Goal: Task Accomplishment & Management: Use online tool/utility

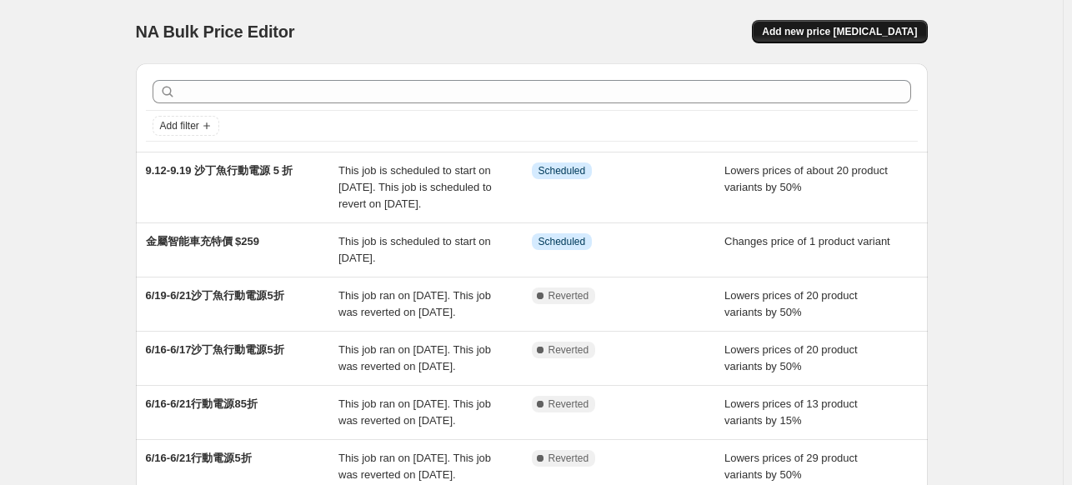
click at [911, 33] on span "Add new price [MEDICAL_DATA]" at bounding box center [839, 31] width 155 height 13
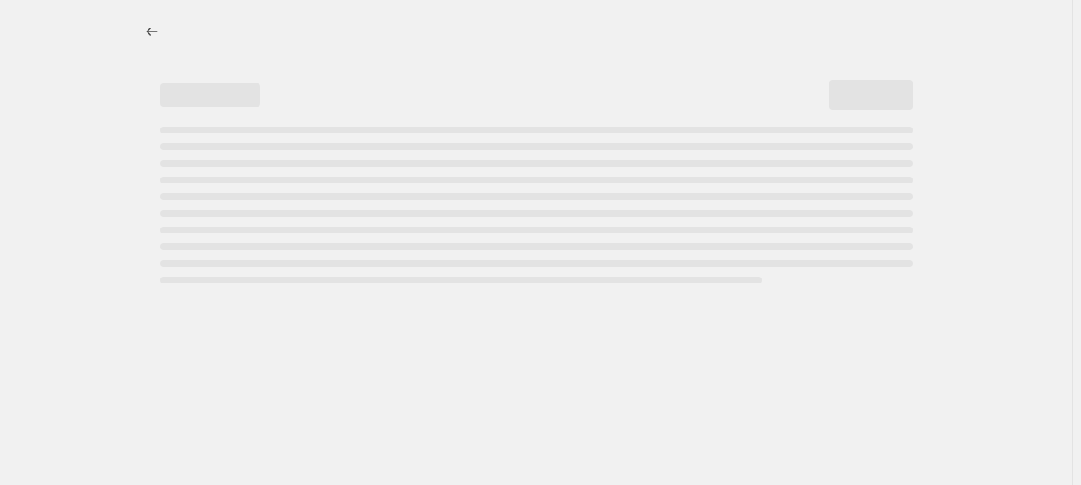
select select "percentage"
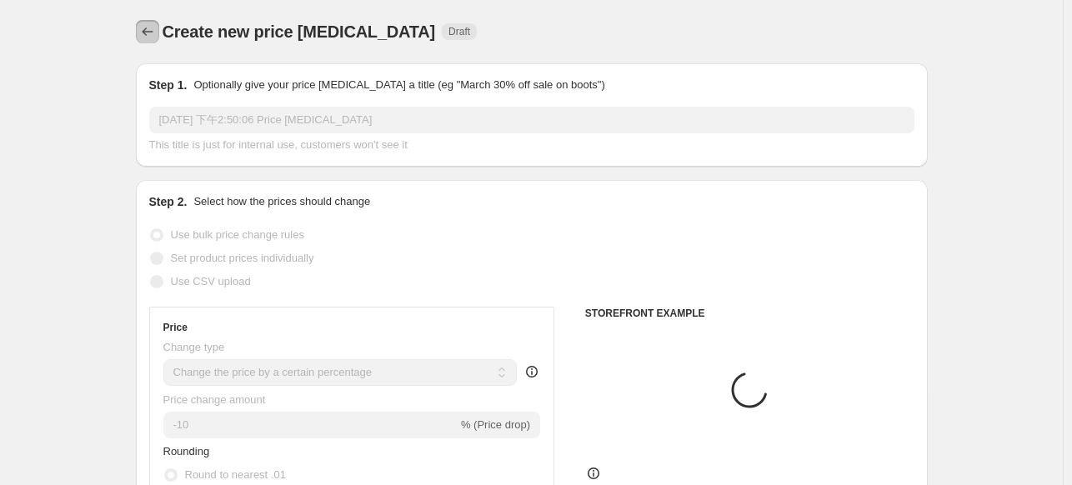
click at [147, 30] on icon "Price change jobs" at bounding box center [147, 31] width 17 height 17
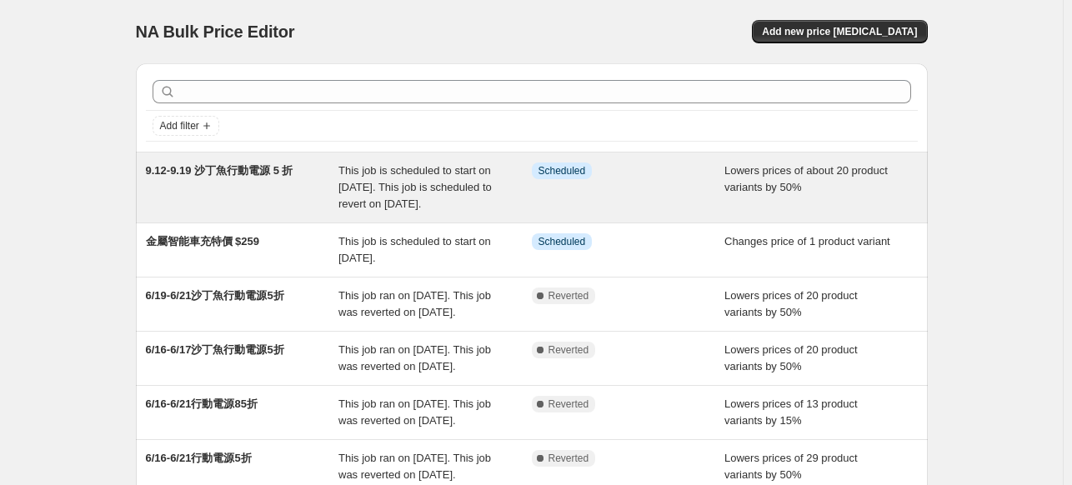
click at [207, 168] on span "9.12-9.19 沙丁魚行動電源 5 折" at bounding box center [220, 170] width 148 height 13
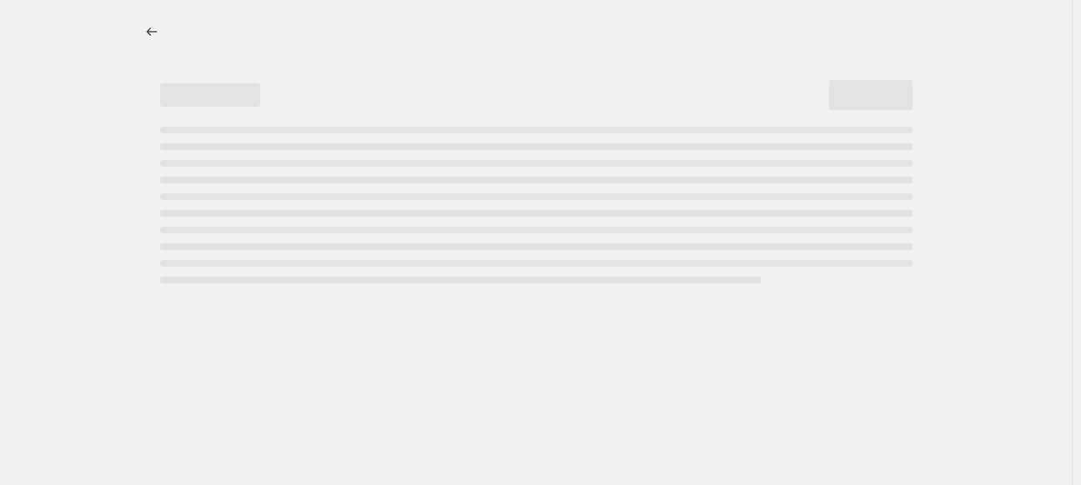
select select "percentage"
select select "no_change"
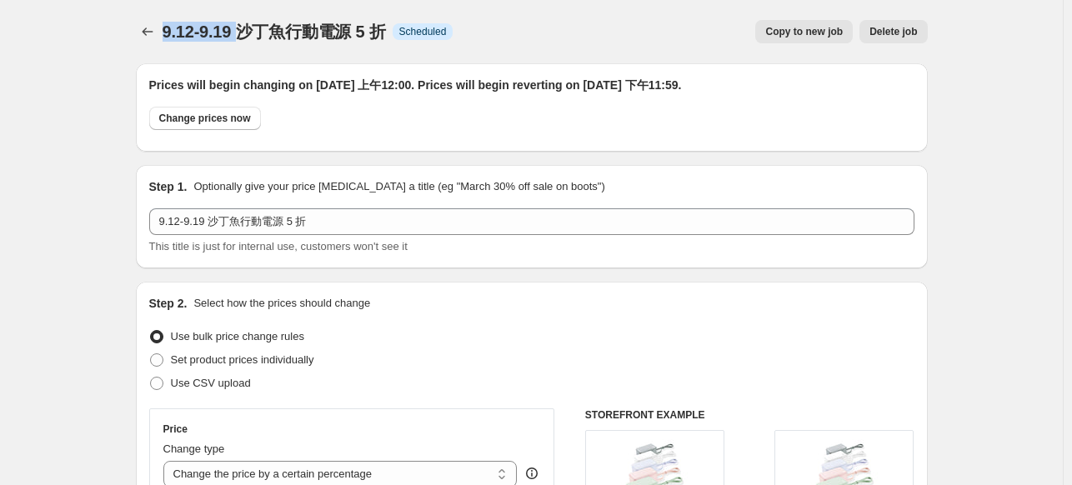
drag, startPoint x: 243, startPoint y: 34, endPoint x: 167, endPoint y: 35, distance: 76.7
click at [167, 35] on span "9.12-9.19 沙丁魚行動電源 5 折" at bounding box center [274, 32] width 223 height 18
copy span "9.12-9.19"
click at [145, 35] on icon "Price change jobs" at bounding box center [147, 31] width 17 height 17
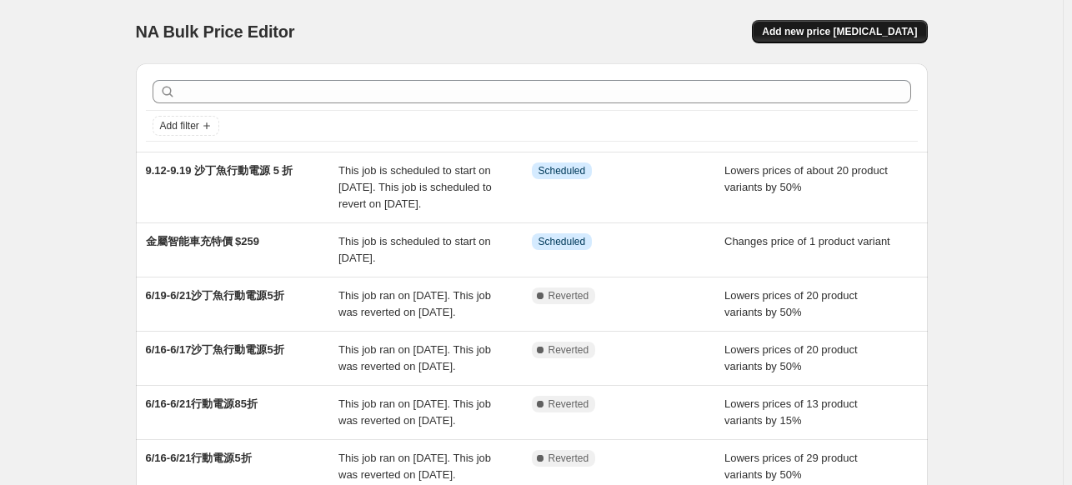
click at [888, 29] on span "Add new price change job" at bounding box center [839, 31] width 155 height 13
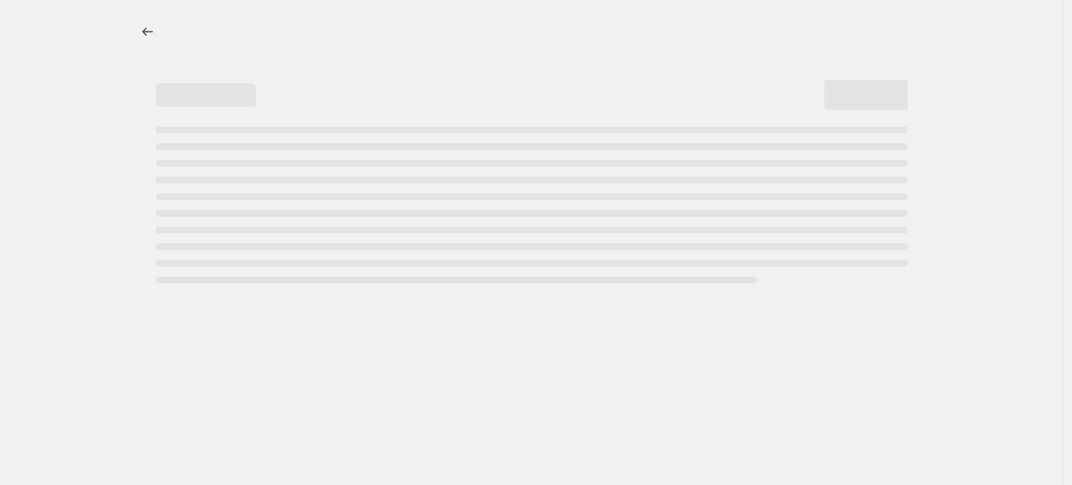
select select "percentage"
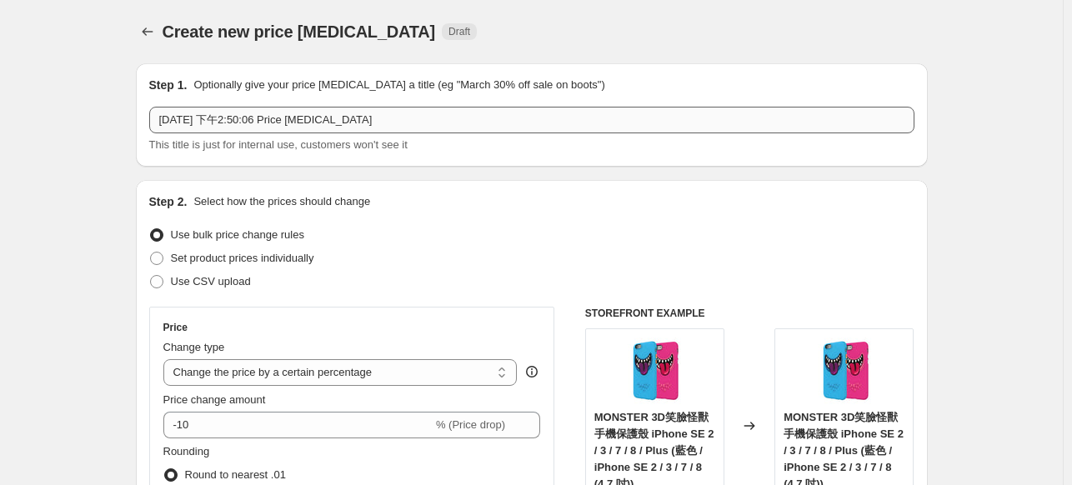
click at [226, 119] on input "2025年9月1日 下午2:50:06 Price change job" at bounding box center [531, 120] width 765 height 27
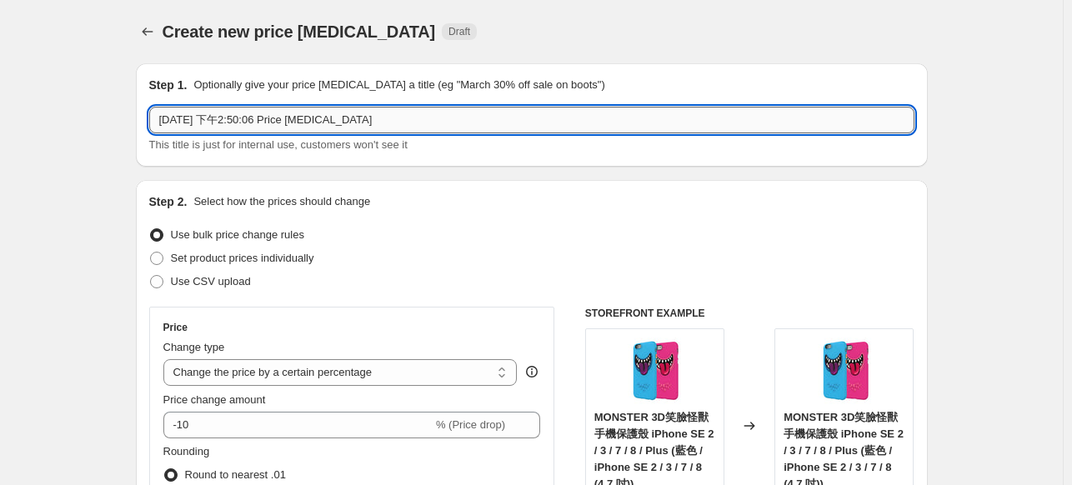
click at [226, 119] on input "2025年9月1日 下午2:50:06 Price change job" at bounding box center [531, 120] width 765 height 27
paste input "9.12-9.19"
type input "9.12-9.19"
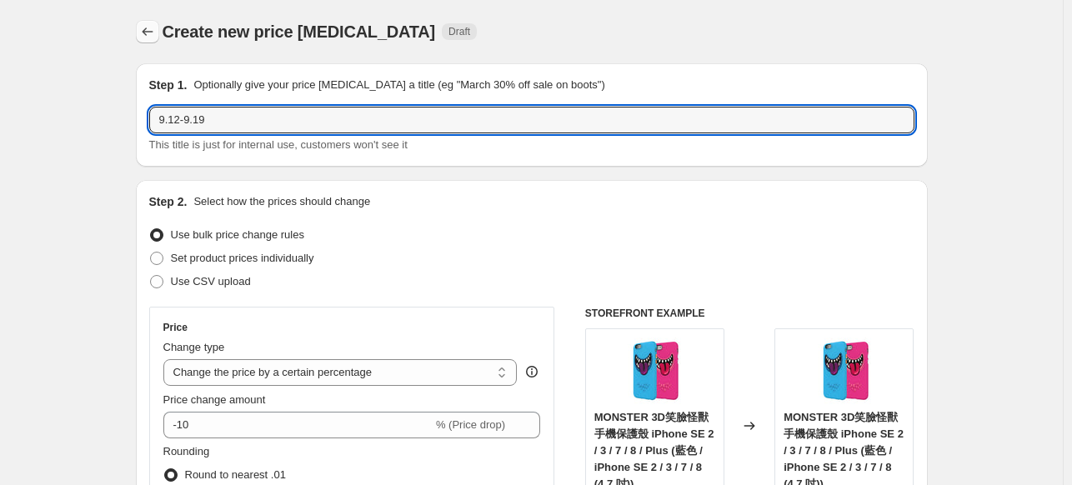
click at [156, 24] on icon "Price change jobs" at bounding box center [147, 31] width 17 height 17
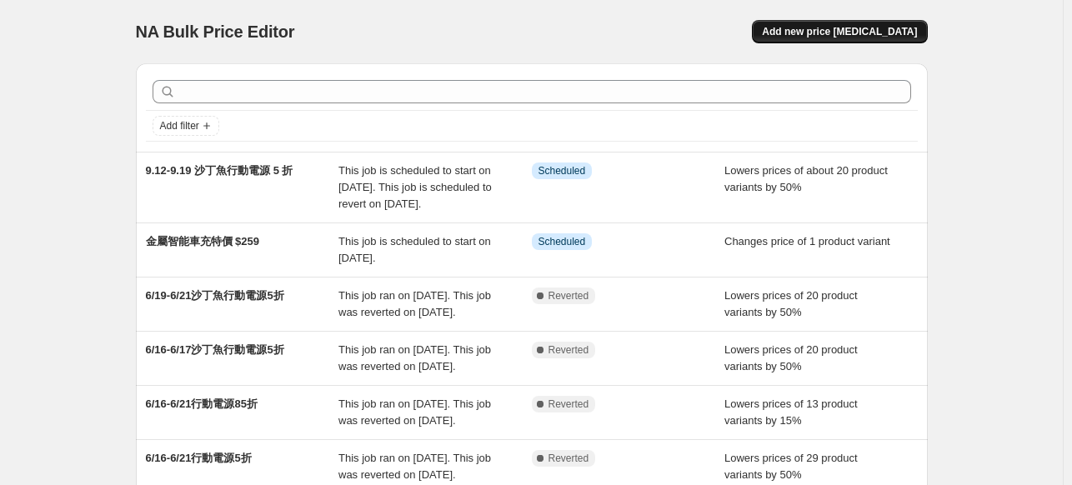
click at [868, 30] on span "Add new price change job" at bounding box center [839, 31] width 155 height 13
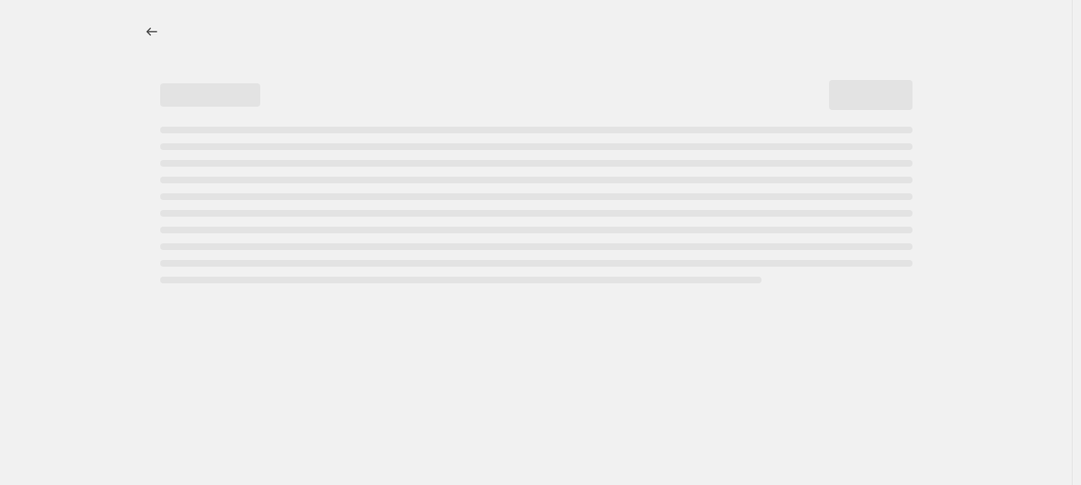
select select "percentage"
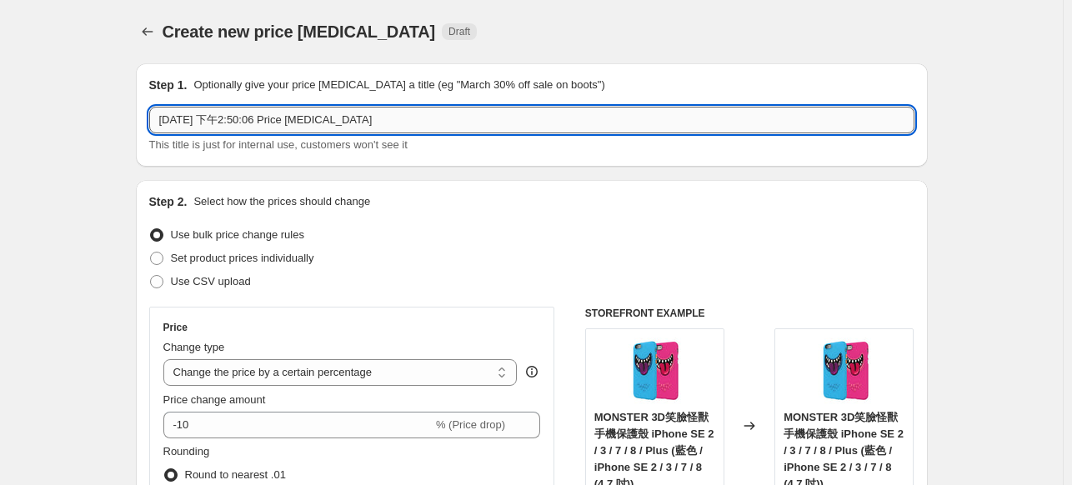
click at [224, 121] on input "2025年9月1日 下午2:50:06 Price change job" at bounding box center [531, 120] width 765 height 27
paste input "9.12-9.19"
paste input "iPhone 17 系列保護殼"
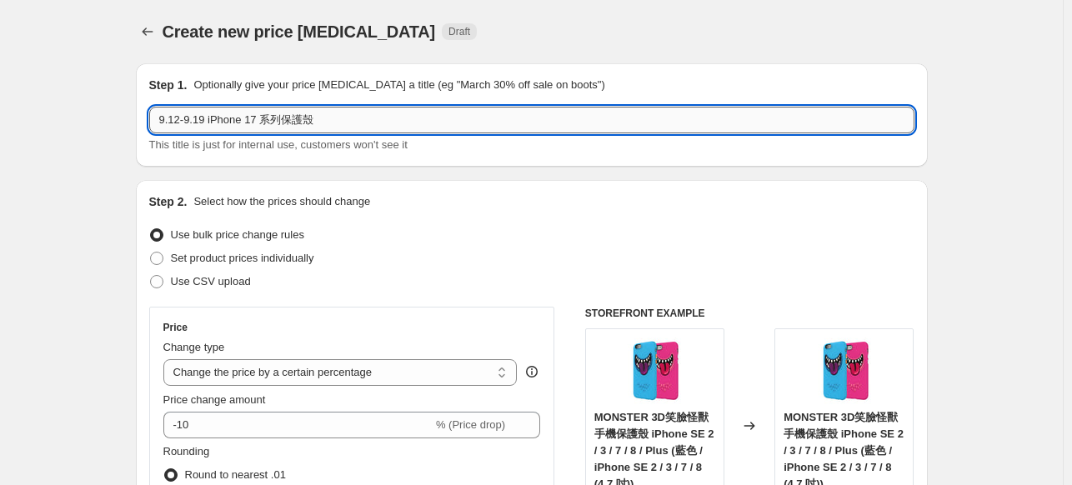
drag, startPoint x: 301, startPoint y: 123, endPoint x: 285, endPoint y: 113, distance: 19.2
click at [285, 113] on input "9.12-9.19 iPhone 17 系列保護殼" at bounding box center [531, 120] width 765 height 27
paste input "手機"
click at [384, 127] on input "9.12-9.19 iPhone 17 系列手機殼" at bounding box center [531, 120] width 765 height 27
paste input "早鳥預購 : 95折"
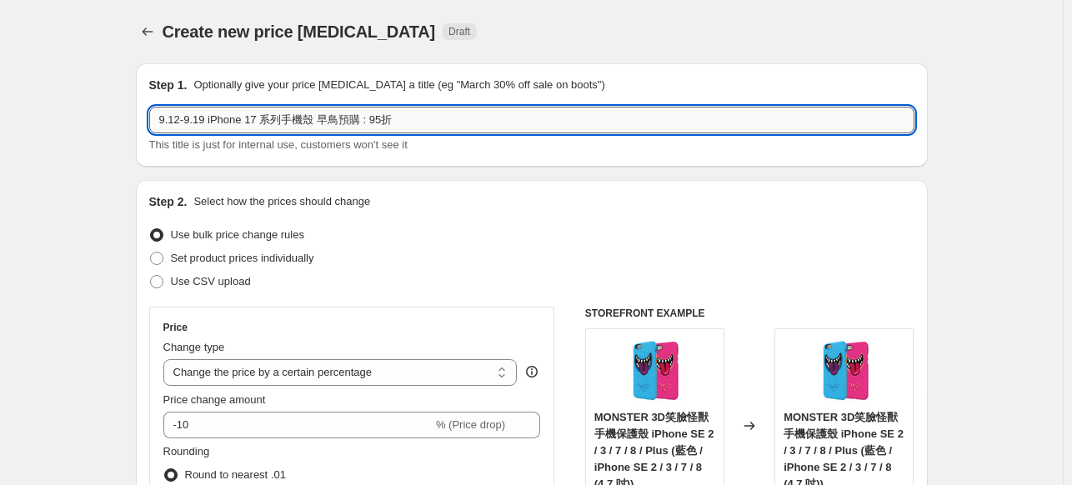
click at [376, 118] on input "9.12-9.19 iPhone 17 系列手機殼 早鳥預購 : 95折" at bounding box center [531, 120] width 765 height 27
click at [364, 115] on input "9.12-9.19 iPhone 17 系列手機殼 早鳥預購 : 95折" at bounding box center [531, 120] width 765 height 27
click at [379, 129] on input "9.12-9.19 iPhone 17 系列手機殼 早鳥預購 95折" at bounding box center [531, 120] width 765 height 27
click at [394, 120] on input "9.12-9.19 iPhone 17 系列手機殼 早鳥預購 95 折" at bounding box center [531, 120] width 765 height 27
click at [367, 118] on input "9.12-9.19 iPhone 17 系列手機殼 早鳥預購 95 折" at bounding box center [531, 120] width 765 height 27
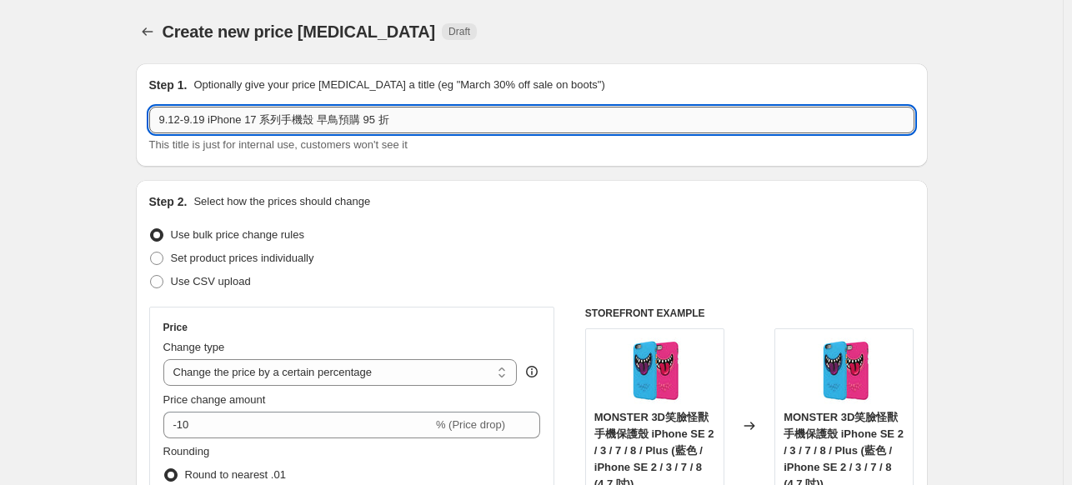
click at [380, 124] on input "9.12-9.19 iPhone 17 系列手機殼 早鳥預購 95 折" at bounding box center [531, 120] width 765 height 27
click at [396, 118] on input "9.12-9.19 iPhone 17 系列手機殼 早鳥預購 95 折" at bounding box center [531, 120] width 765 height 27
type input "9.12-9.19 iPhone 17 系列手機殼 早鳥預購 95 折"
click at [162, 121] on input "9.12-9.19 iPhone 17 系列手機殼 早鳥預購 95 折" at bounding box center [531, 120] width 765 height 27
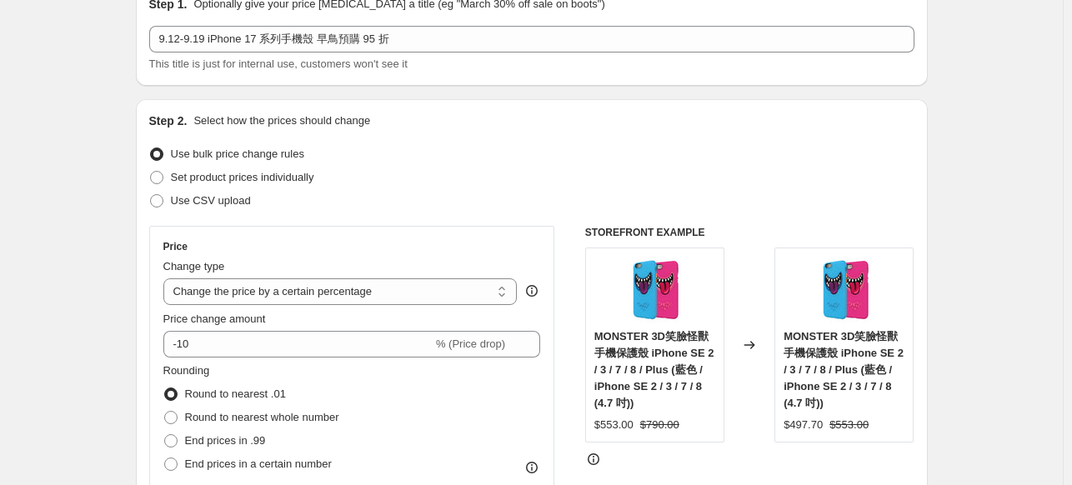
scroll to position [83, 0]
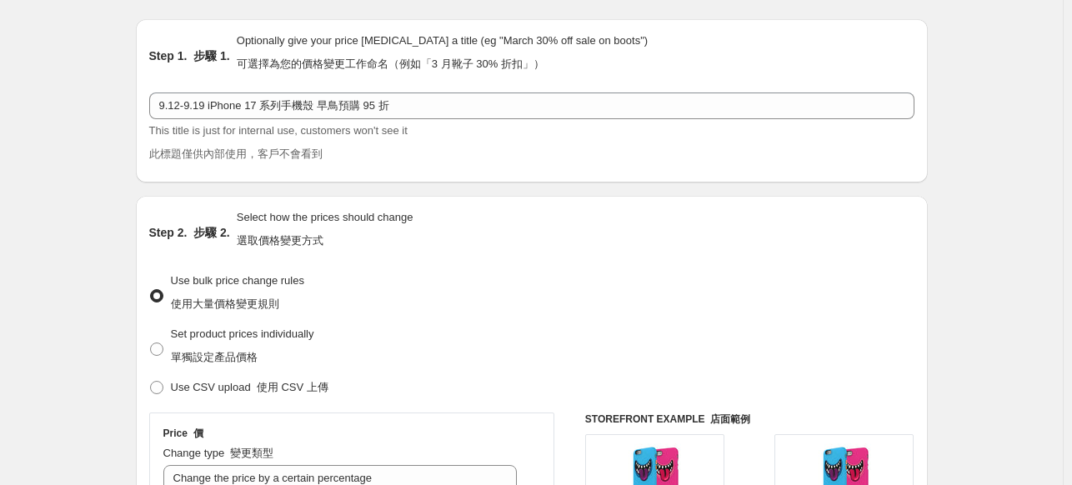
scroll to position [284, 0]
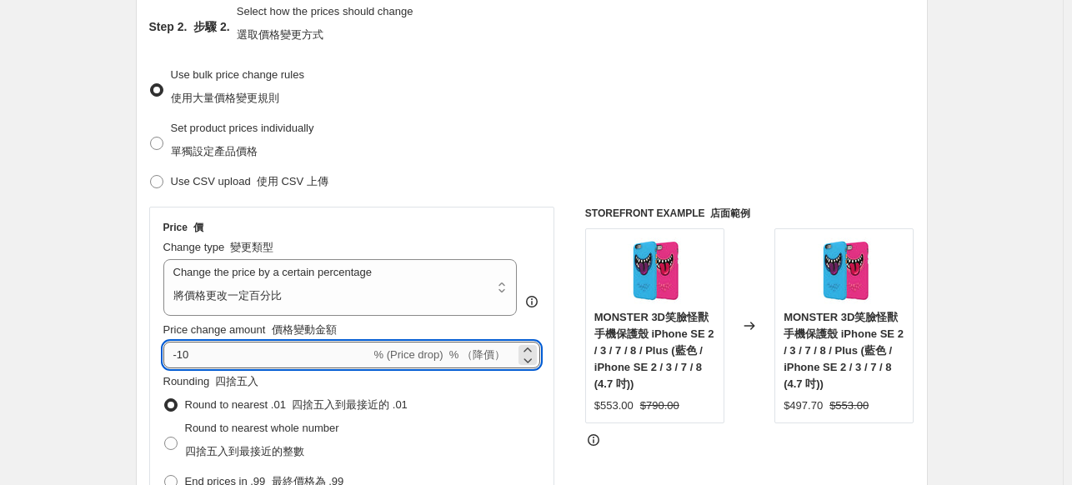
click at [238, 354] on input "-10" at bounding box center [267, 355] width 208 height 27
click at [195, 361] on input "-10" at bounding box center [267, 355] width 208 height 27
drag, startPoint x: 203, startPoint y: 351, endPoint x: 182, endPoint y: 353, distance: 21.7
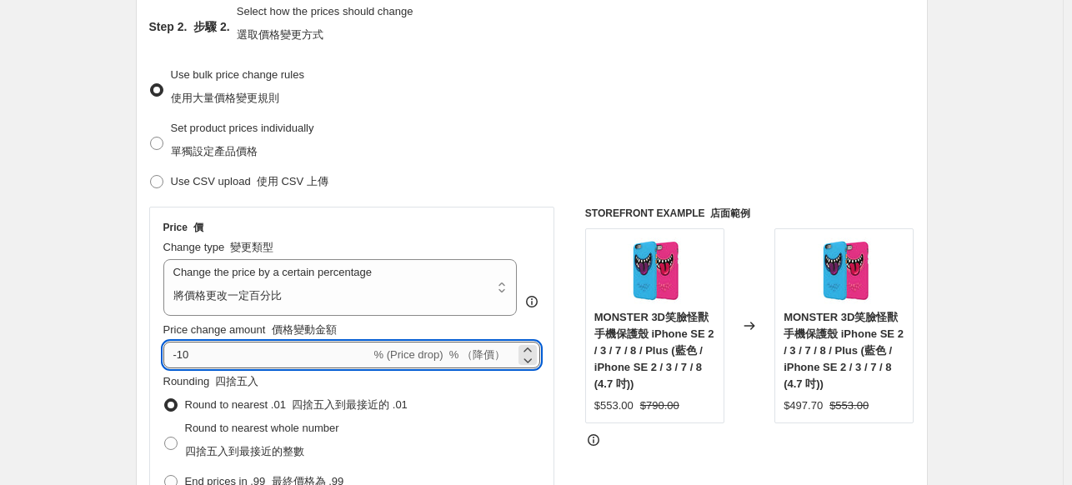
click at [182, 353] on input "-10" at bounding box center [267, 355] width 208 height 27
type input "-5"
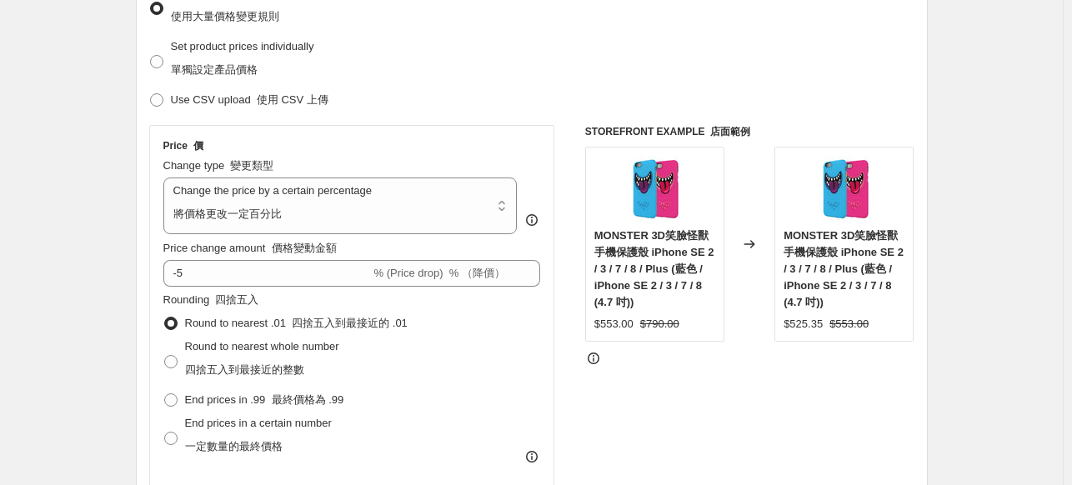
scroll to position [367, 0]
click at [178, 358] on span at bounding box center [170, 360] width 13 height 13
click at [165, 354] on input "Round to nearest whole number 四捨五入到最接近的整數" at bounding box center [164, 354] width 1 height 1
radio input "true"
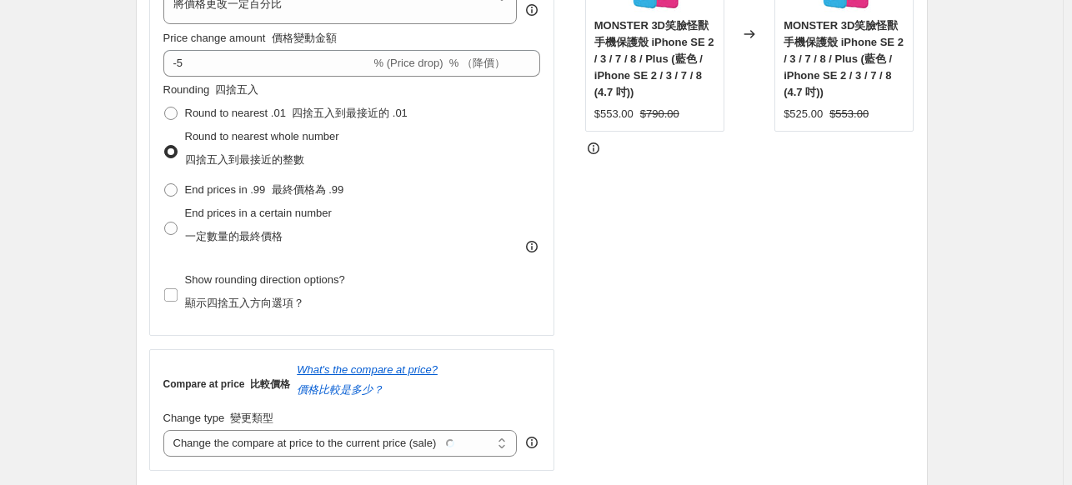
scroll to position [617, 0]
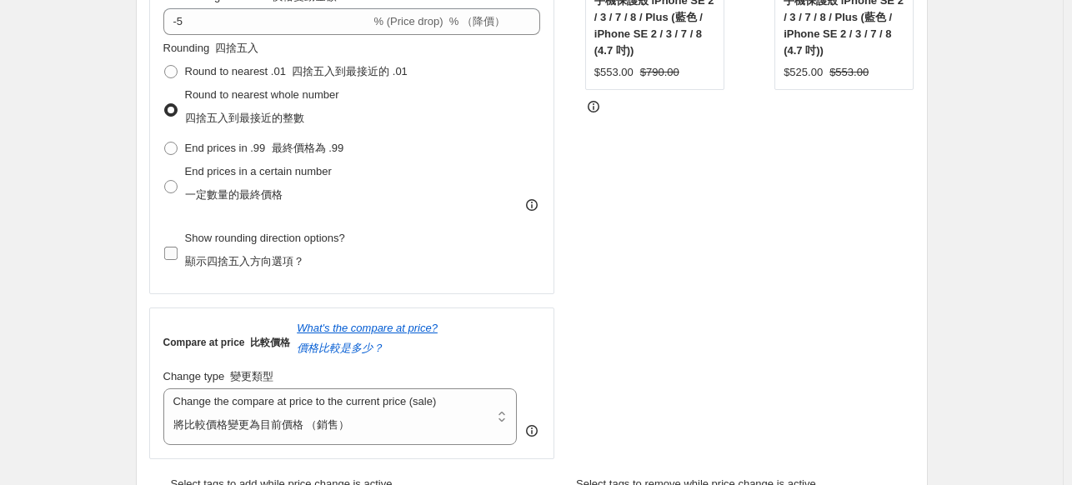
click at [167, 259] on div "Price 價 Change type 變更類型 Change the price to a certain amount Change the price …" at bounding box center [352, 83] width 406 height 421
click at [173, 257] on input "Show rounding direction options? 顯示四捨五入方向選項？" at bounding box center [170, 253] width 13 height 13
checkbox input "true"
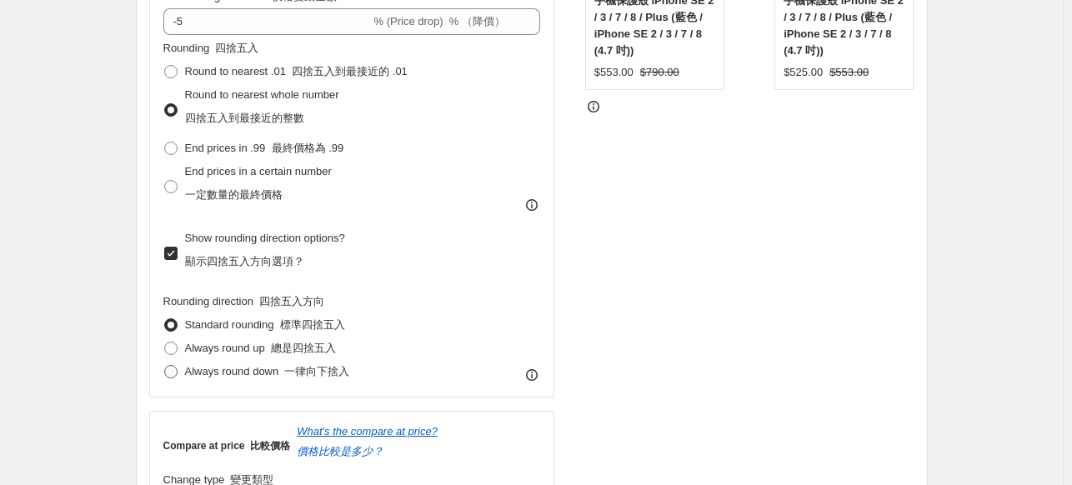
click at [178, 366] on span at bounding box center [170, 371] width 13 height 13
click at [165, 366] on input "Always round down 一律向下捨入" at bounding box center [164, 365] width 1 height 1
radio input "true"
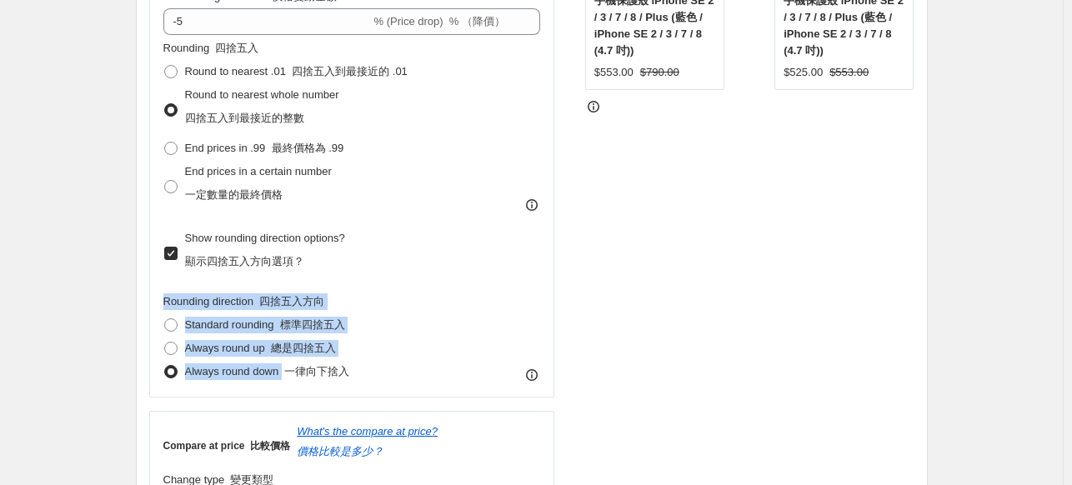
drag, startPoint x: 165, startPoint y: 303, endPoint x: 286, endPoint y: 379, distance: 142.7
click at [286, 379] on div "Price 價 Change type 變更類型 Change the price to a certain amount Change the price …" at bounding box center [352, 135] width 406 height 525
copy fieldset "Rounding direction 四捨五入方向 Standard rounding 標準四捨五入 Always round up 總是四捨五入 Alway…"
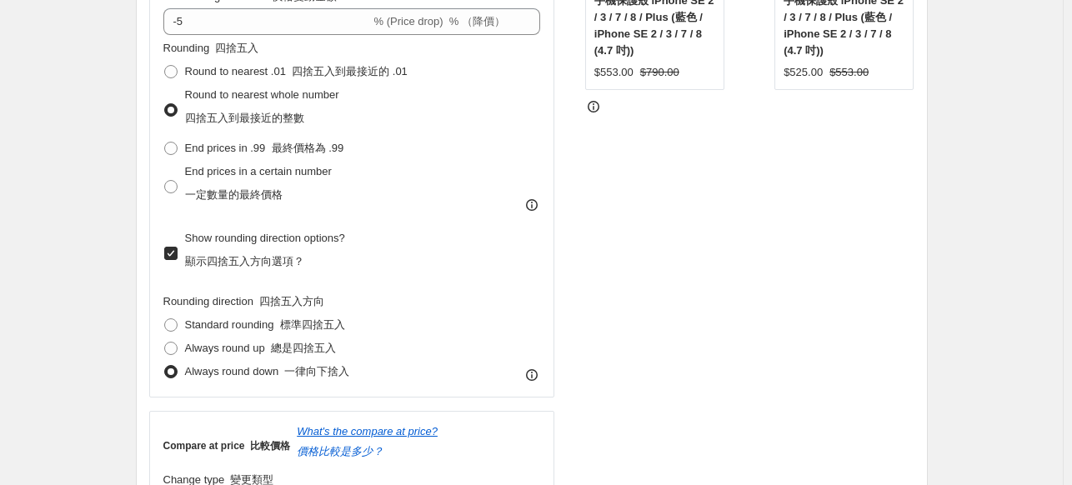
click at [80, 263] on div "Create new price change job. This page is ready Create new price change job 建立新…" at bounding box center [531, 477] width 1063 height 2188
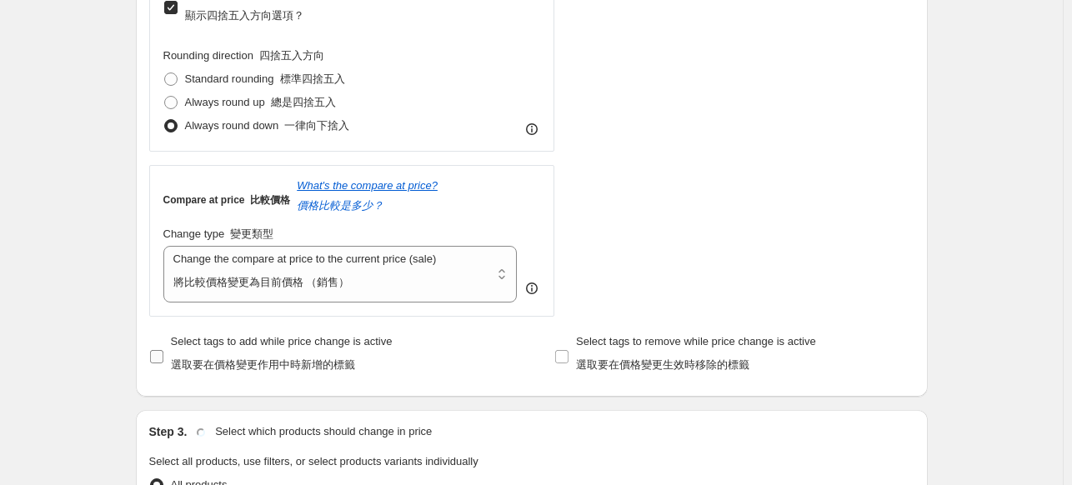
scroll to position [867, 0]
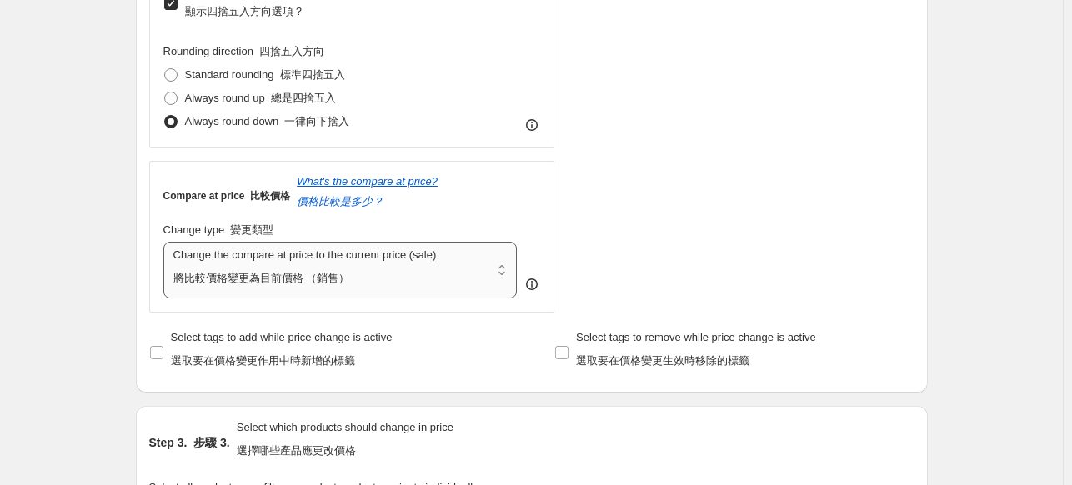
click at [309, 279] on select "Change the compare at price to the current price (sale) Change the compare at p…" at bounding box center [340, 270] width 354 height 57
select select "no_change"
click at [167, 243] on select "Change the compare at price to the current price (sale) Change the compare at p…" at bounding box center [340, 270] width 354 height 57
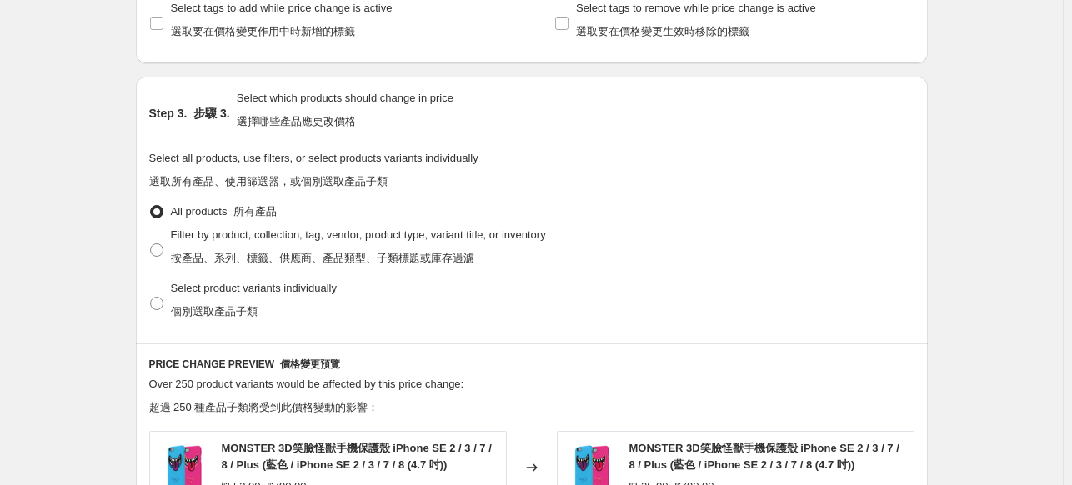
scroll to position [1201, 0]
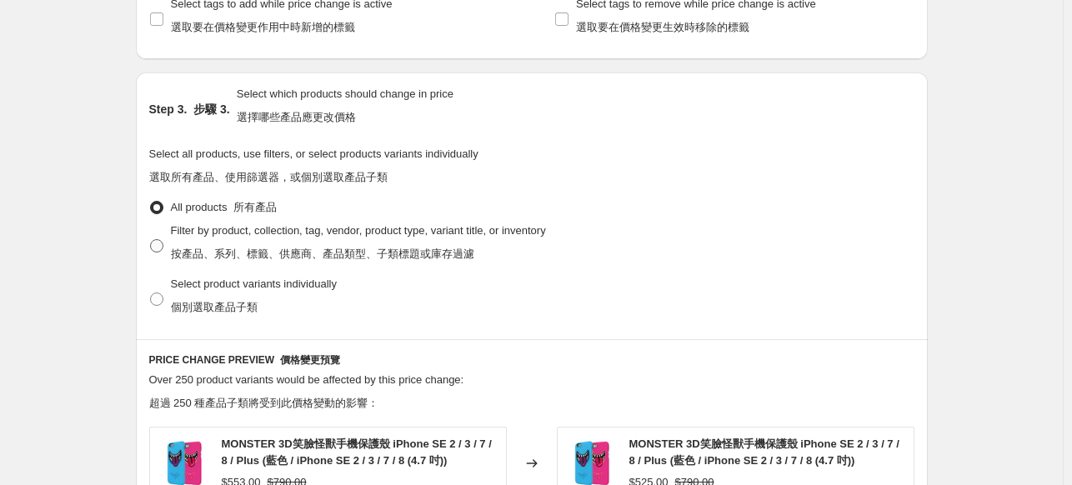
click at [163, 253] on span at bounding box center [156, 245] width 13 height 13
click at [151, 240] on input "Filter by product, collection, tag, vendor, product type, variant title, or inv…" at bounding box center [150, 239] width 1 height 1
radio input "true"
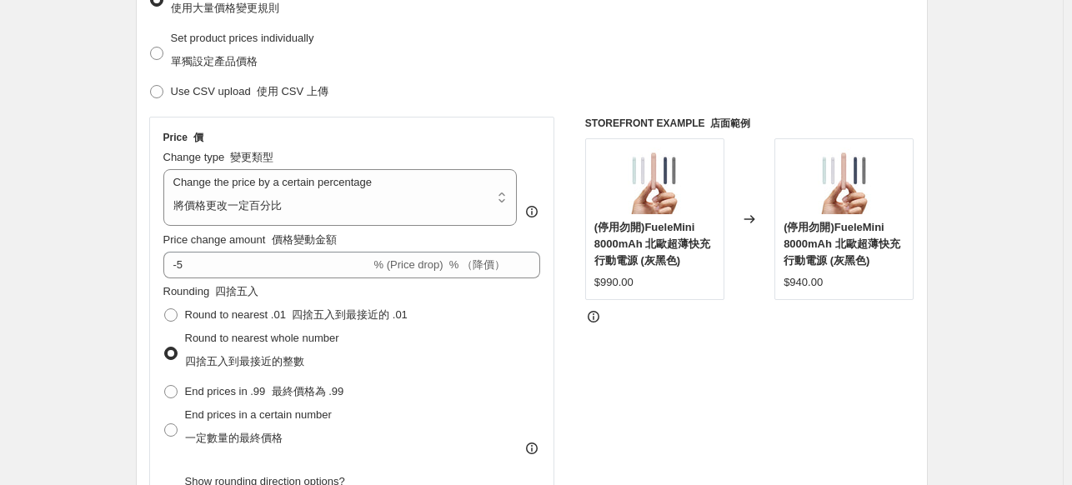
scroll to position [33, 0]
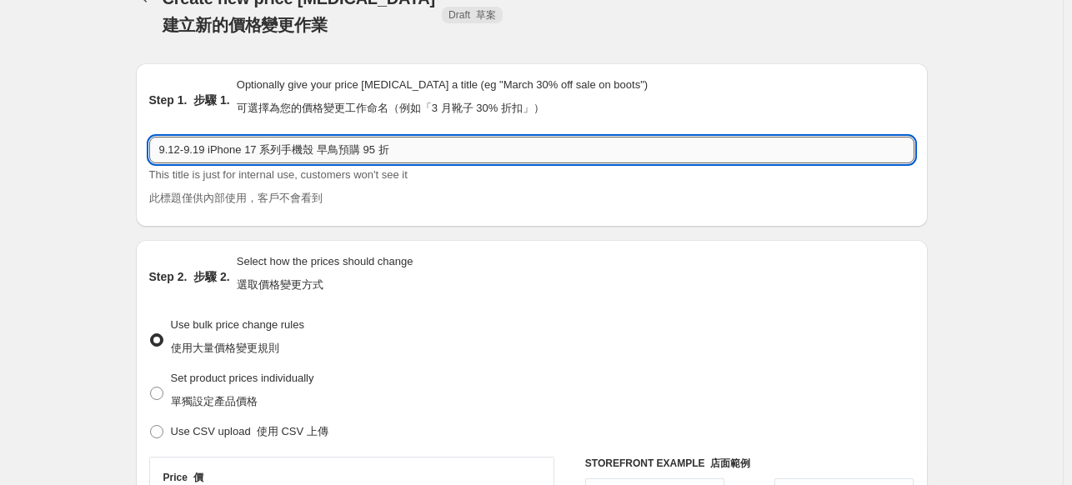
drag, startPoint x: 259, startPoint y: 146, endPoint x: 210, endPoint y: 158, distance: 50.8
click at [210, 158] on input "9.12-9.19 iPhone 17 系列手機殼 早鳥預購 95 折" at bounding box center [531, 150] width 765 height 27
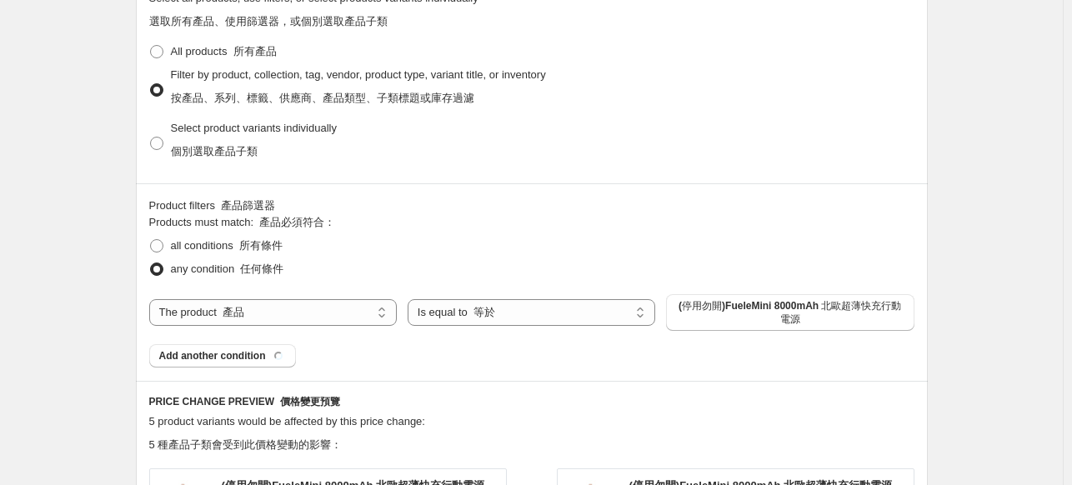
scroll to position [1368, 0]
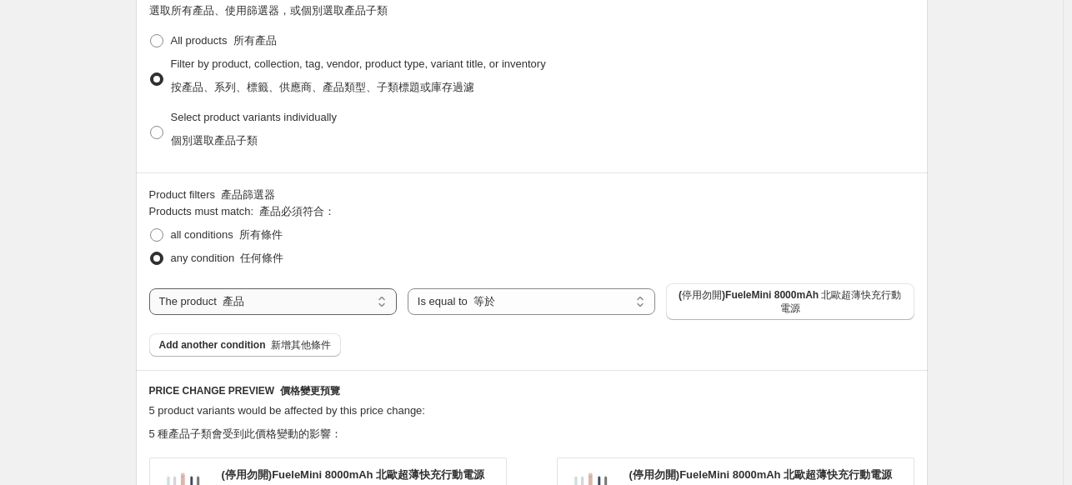
click at [255, 314] on select "The product The product's collection The product's tag The product's vendor The…" at bounding box center [273, 302] width 248 height 27
click at [577, 294] on select "Is equal to Is not equal to" at bounding box center [532, 302] width 248 height 27
drag, startPoint x: 577, startPoint y: 294, endPoint x: 554, endPoint y: 294, distance: 23.3
click at [577, 294] on select "Is equal to Is not equal to" at bounding box center [532, 302] width 248 height 27
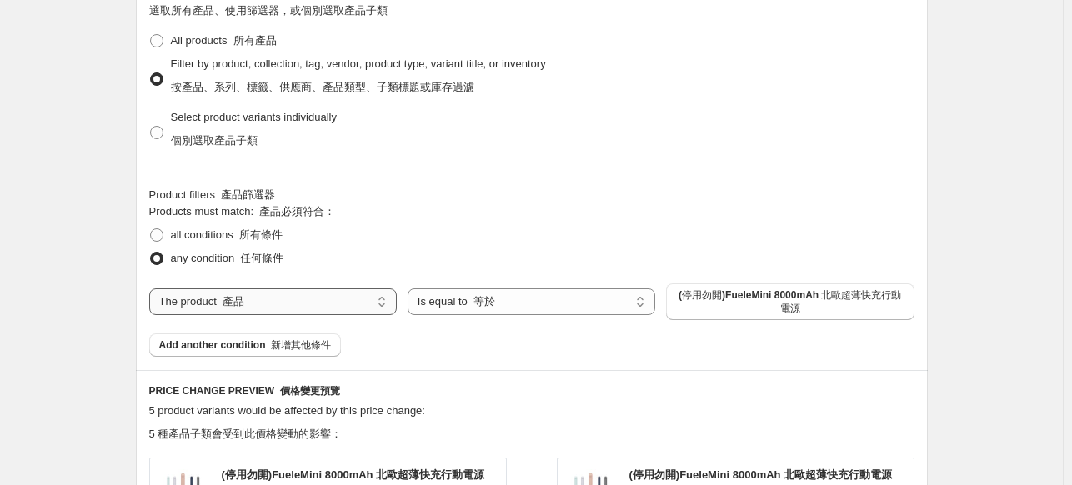
click at [258, 307] on select "The product The product's collection The product's tag The product's vendor The…" at bounding box center [273, 302] width 248 height 27
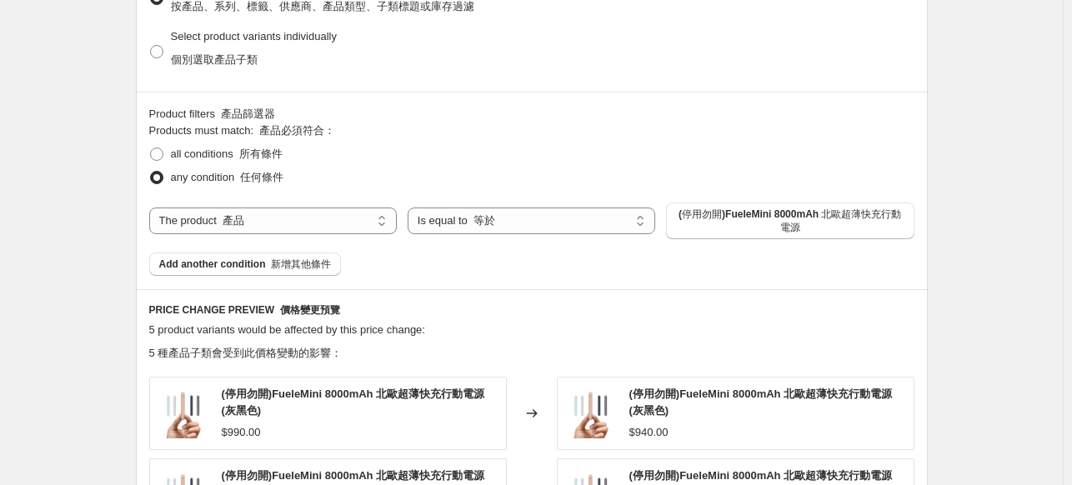
scroll to position [1451, 0]
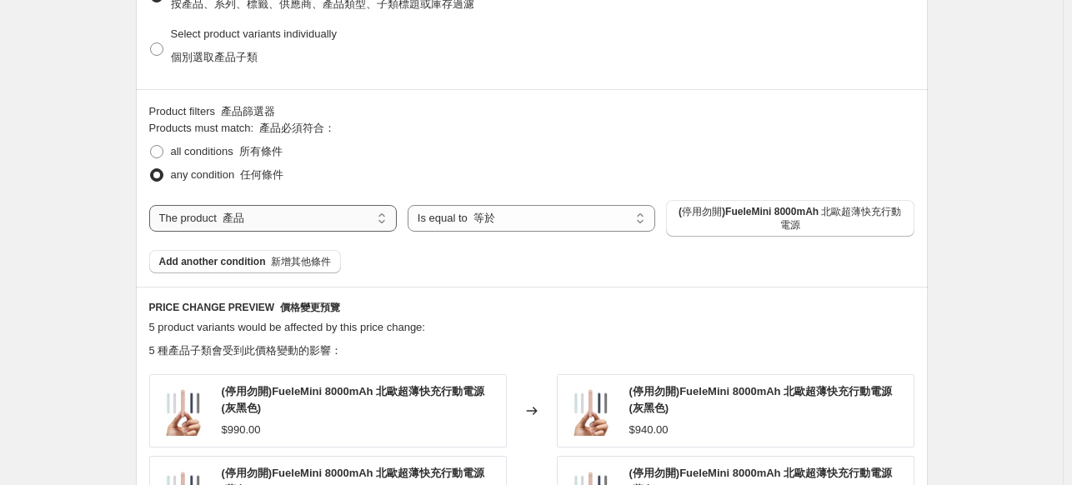
click at [302, 223] on select "The product The product's collection The product's tag The product's vendor The…" at bounding box center [273, 218] width 248 height 27
click at [304, 224] on select "The product The product's collection The product's tag The product's vendor The…" at bounding box center [273, 218] width 248 height 27
select select "collection"
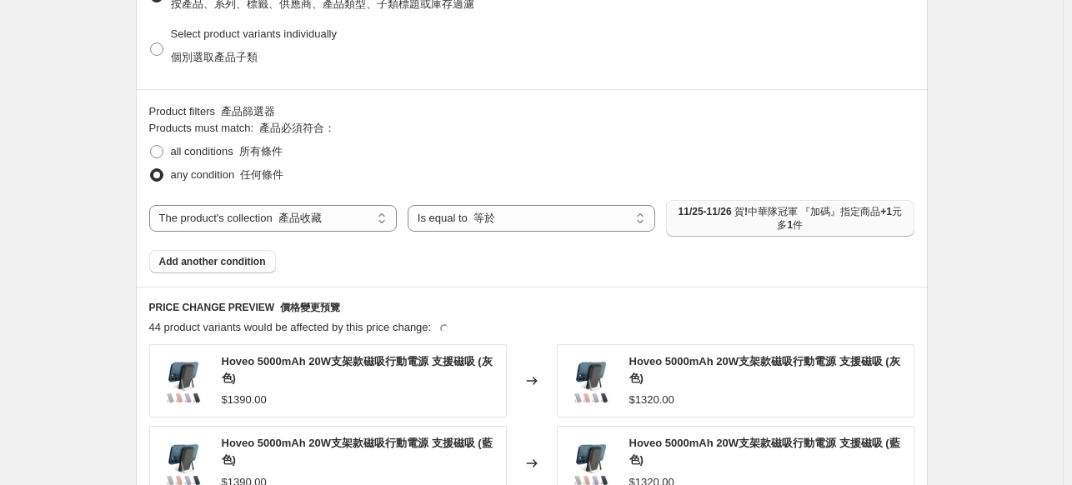
click at [730, 223] on span "11/25-11/26 賀!中華隊冠軍 『加碼』指定商品+1元多1件" at bounding box center [790, 218] width 228 height 27
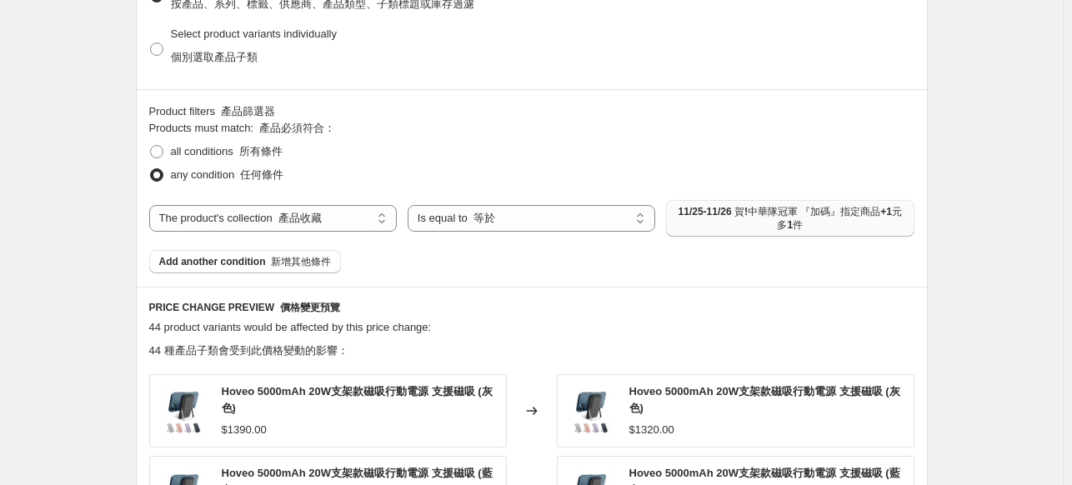
click at [775, 227] on span "11/25-11/26 賀!中華隊冠軍 『加碼』指定商品+1元多1件" at bounding box center [790, 218] width 228 height 27
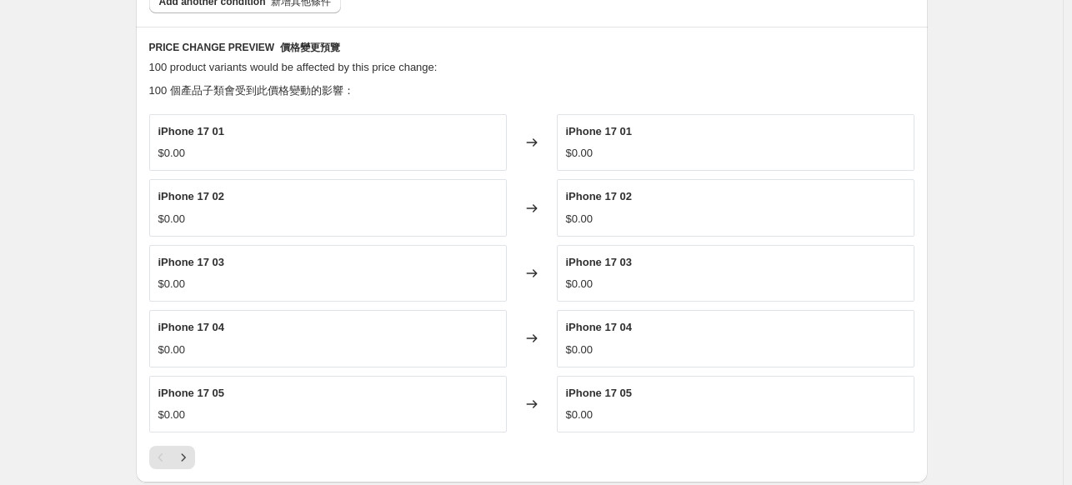
scroll to position [1868, 0]
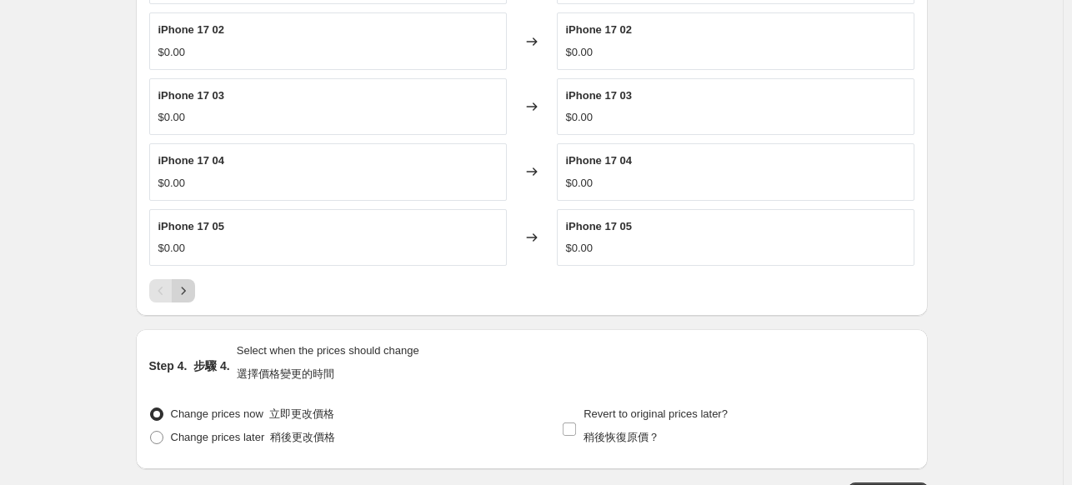
click at [180, 296] on icon "Next" at bounding box center [183, 291] width 17 height 17
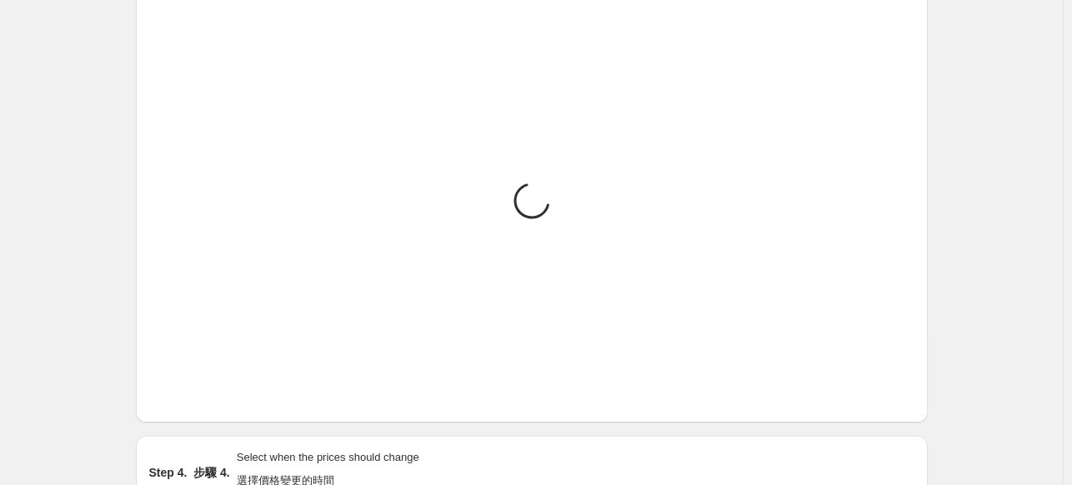
scroll to position [1784, 0]
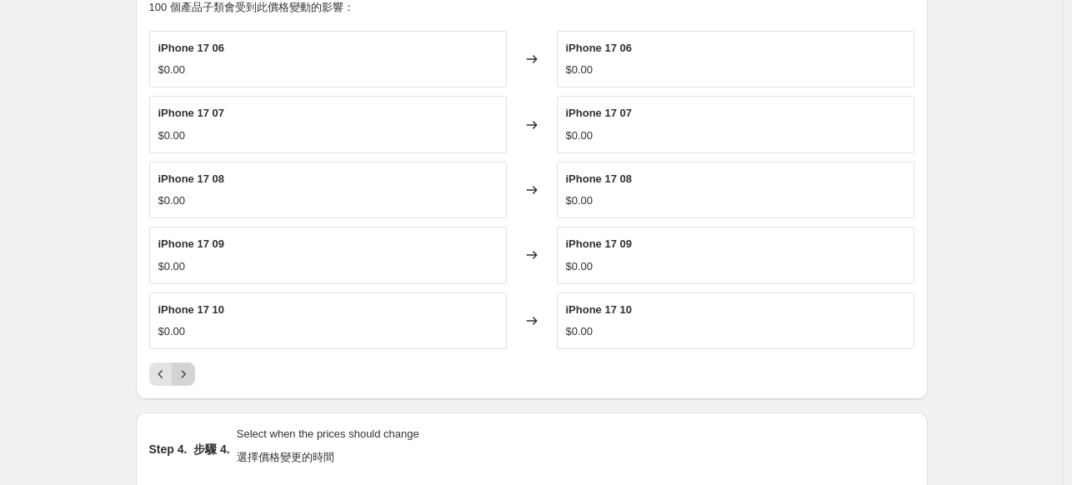
click at [192, 379] on icon "Next" at bounding box center [183, 374] width 17 height 17
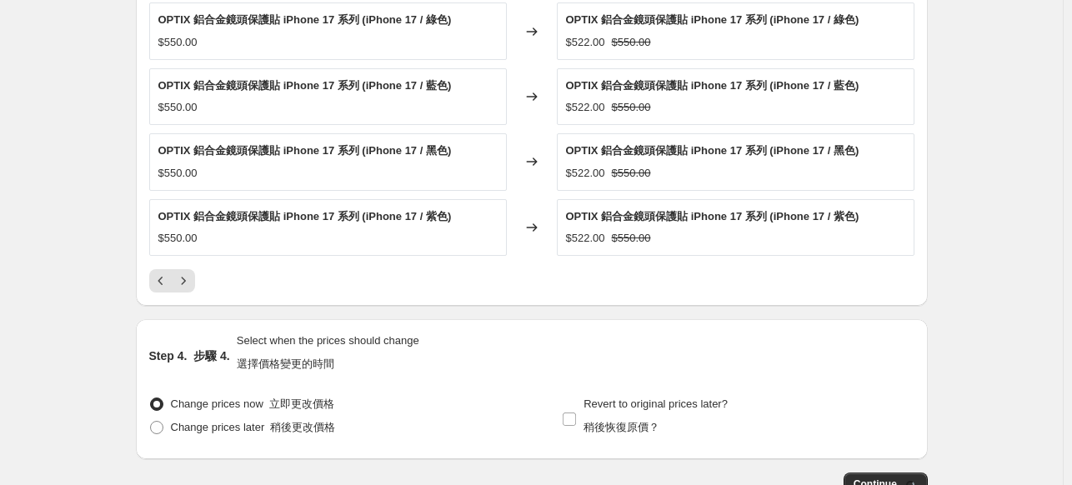
scroll to position [1990, 0]
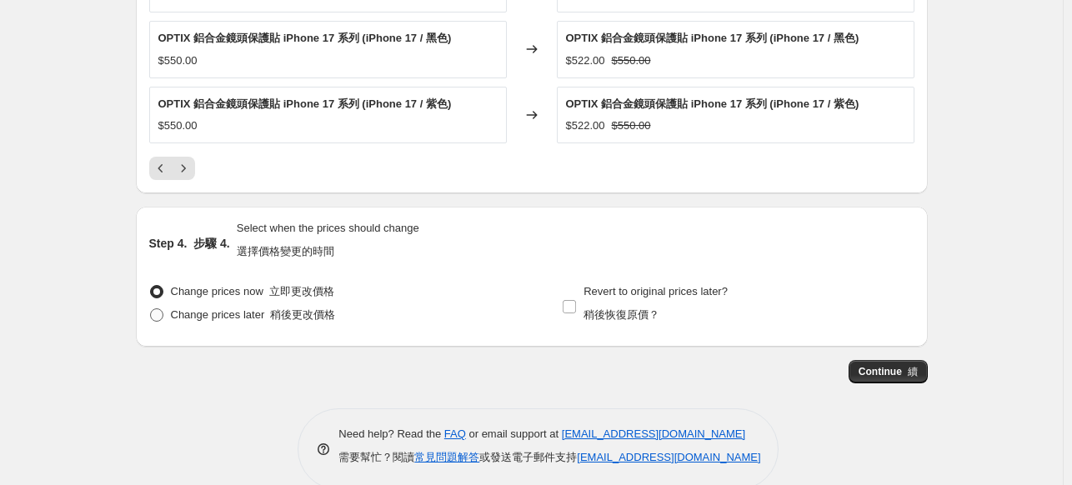
click at [314, 316] on font "稍後更改價格" at bounding box center [302, 315] width 65 height 13
click at [151, 309] on input "Change prices later 稍後更改價格" at bounding box center [150, 309] width 1 height 1
radio input "true"
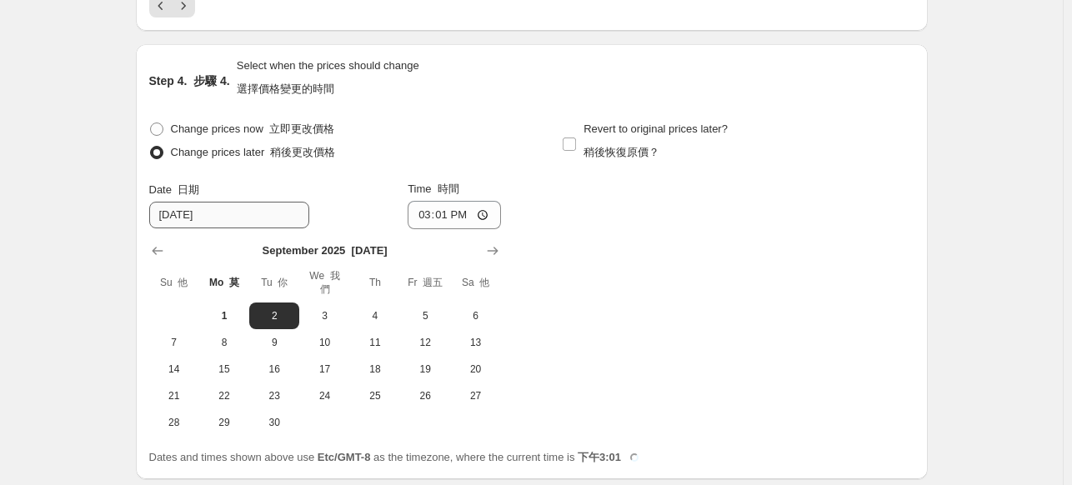
scroll to position [2157, 0]
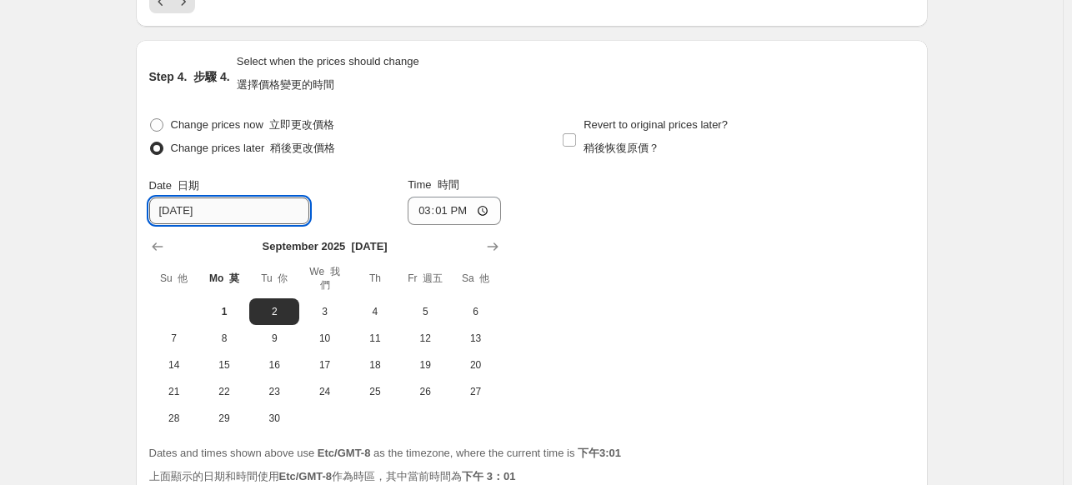
click at [226, 204] on input "9/2/2025" at bounding box center [229, 211] width 160 height 27
click at [189, 209] on input "9/2/2025" at bounding box center [229, 211] width 160 height 27
click at [173, 213] on input "9/2/2025" at bounding box center [229, 211] width 160 height 27
type input "9/12/2025"
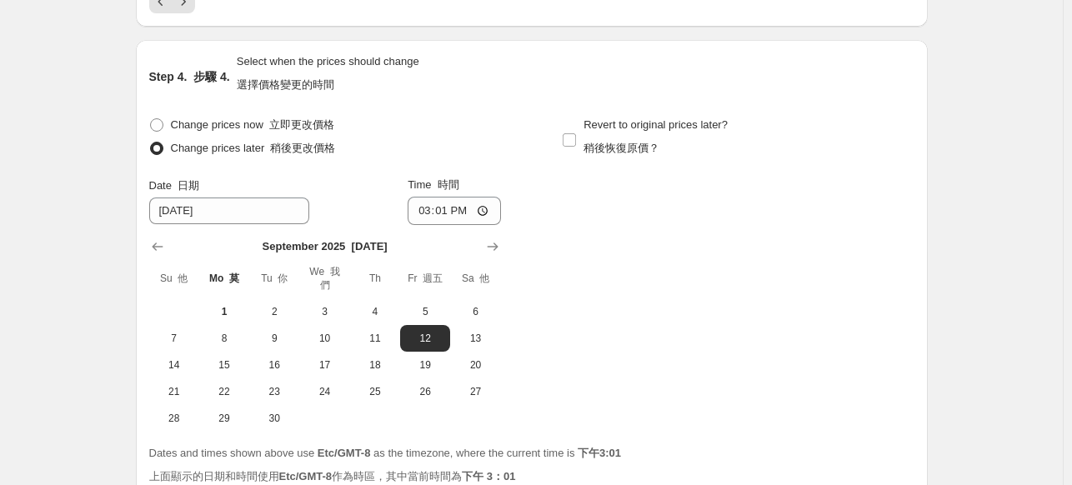
click at [422, 211] on input "15:01" at bounding box center [454, 211] width 93 height 28
click at [437, 213] on input "15:01" at bounding box center [454, 211] width 93 height 28
click at [427, 210] on input "15:01" at bounding box center [454, 211] width 93 height 28
type input "03:01"
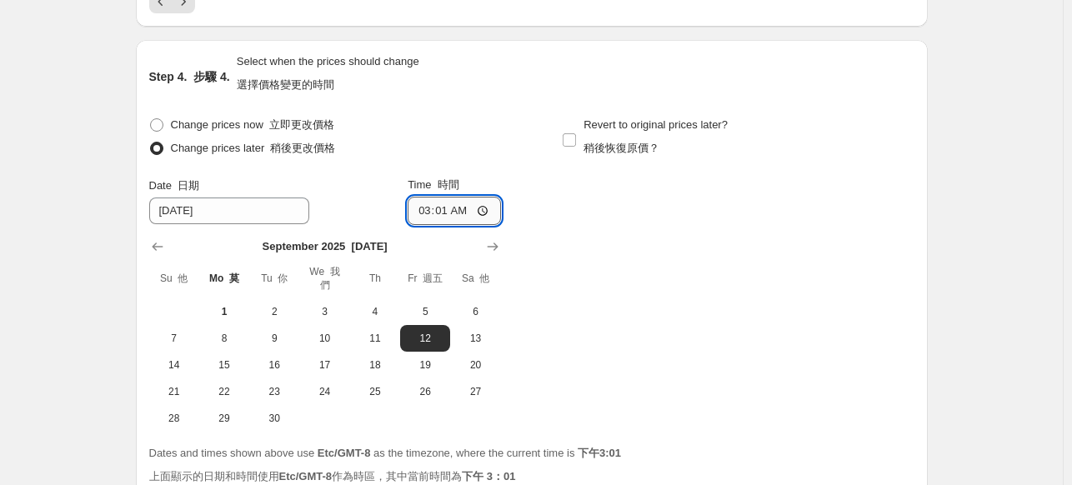
click at [453, 213] on input "03:01" at bounding box center [454, 211] width 93 height 28
type input "00:00"
click at [509, 109] on div "Step 4. 步驟 4. Select when the prices should change 選擇價格變更的時間 Change prices now …" at bounding box center [531, 272] width 765 height 439
click at [457, 211] on input "00:00" at bounding box center [454, 211] width 93 height 28
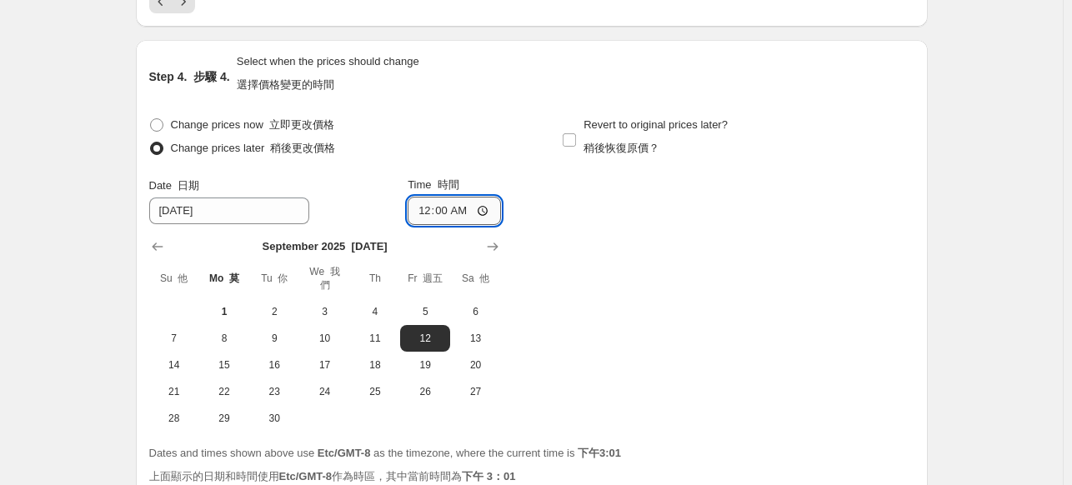
click at [457, 211] on input "00:00" at bounding box center [454, 211] width 93 height 28
click at [574, 136] on input "Revert to original prices later? 稍後恢復原價？" at bounding box center [569, 139] width 13 height 13
checkbox input "true"
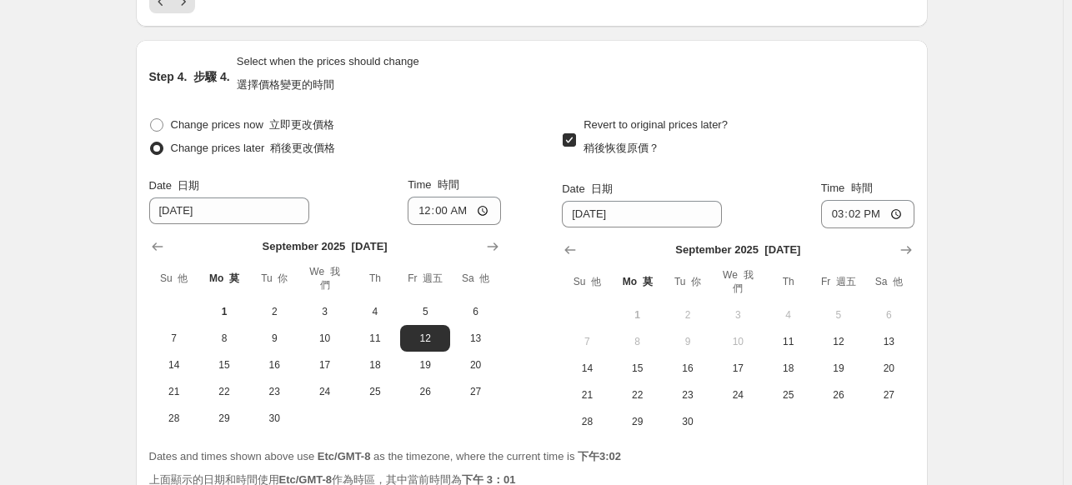
click at [634, 213] on input "9/8/2025" at bounding box center [642, 214] width 160 height 27
click at [850, 374] on span "19" at bounding box center [839, 368] width 37 height 13
type input "9/19/2025"
click at [860, 209] on input "15:02" at bounding box center [867, 214] width 93 height 28
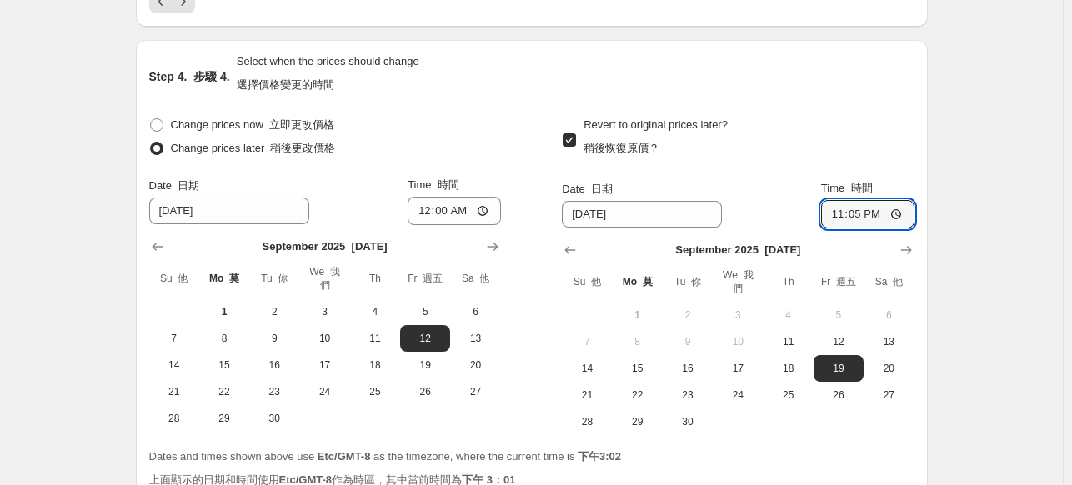
type input "23:59"
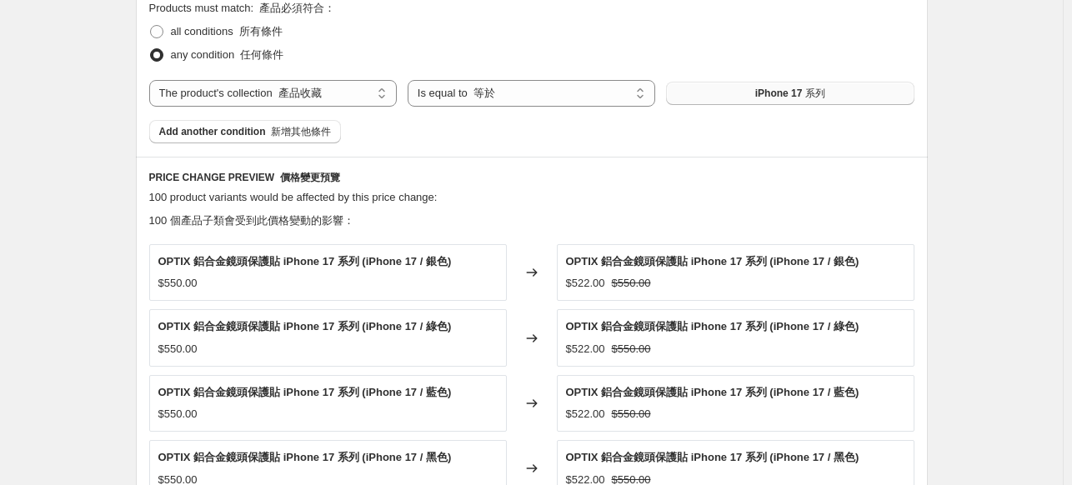
scroll to position [1824, 0]
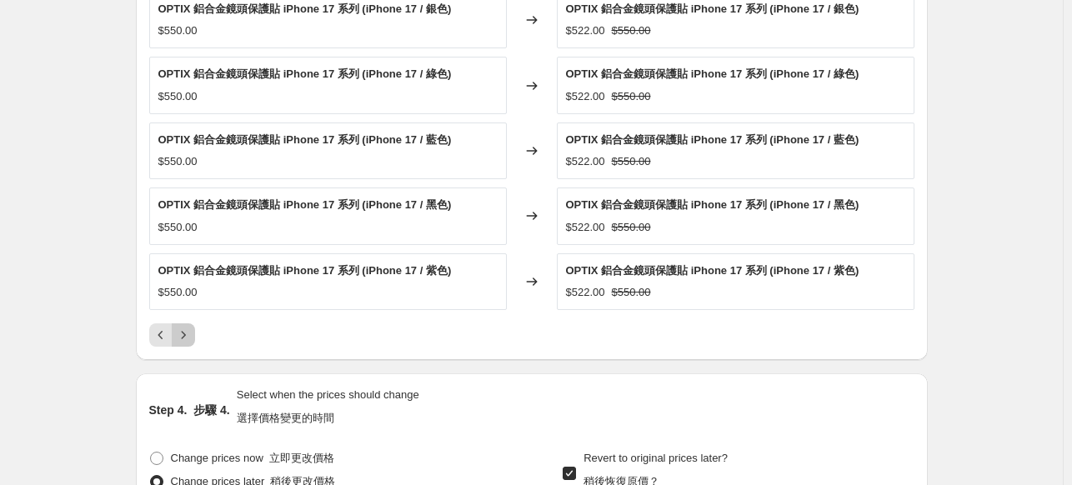
click at [195, 336] on button "Next" at bounding box center [183, 335] width 23 height 23
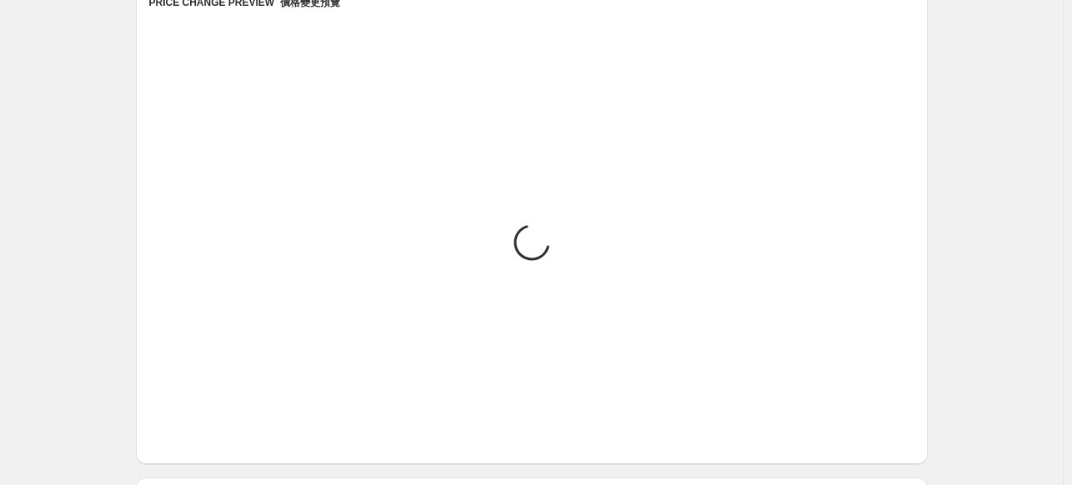
scroll to position [1740, 0]
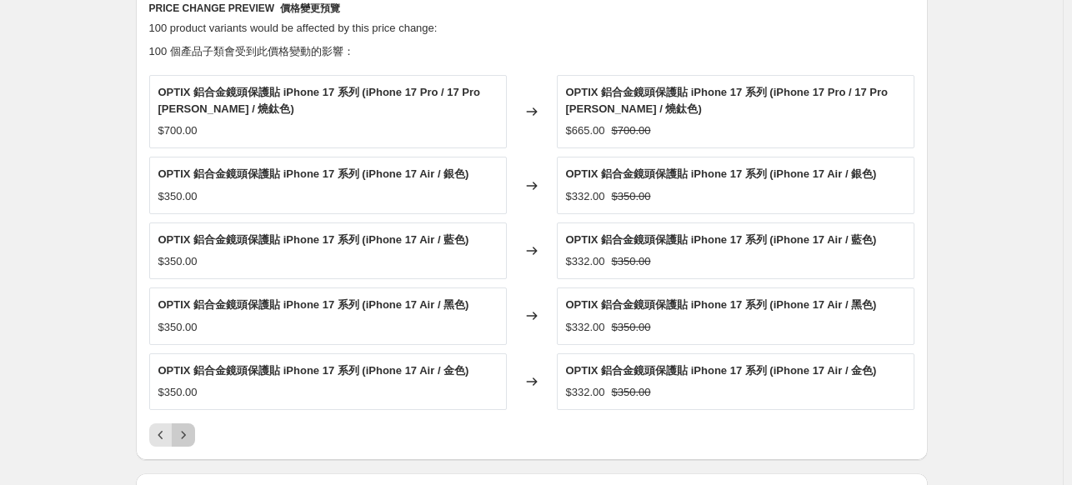
click at [188, 438] on icon "Next" at bounding box center [183, 435] width 17 height 17
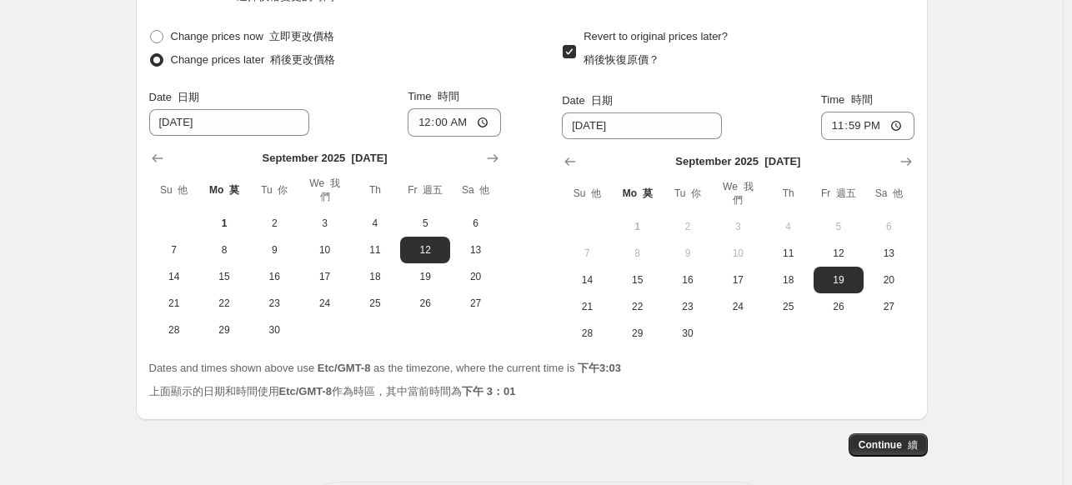
scroll to position [2407, 0]
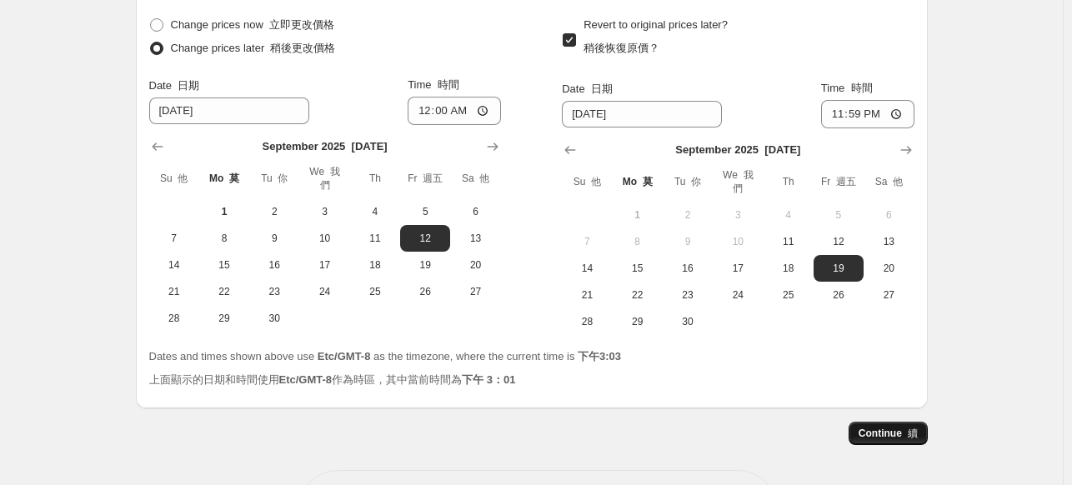
click at [904, 427] on span "Continue 續" at bounding box center [888, 433] width 59 height 13
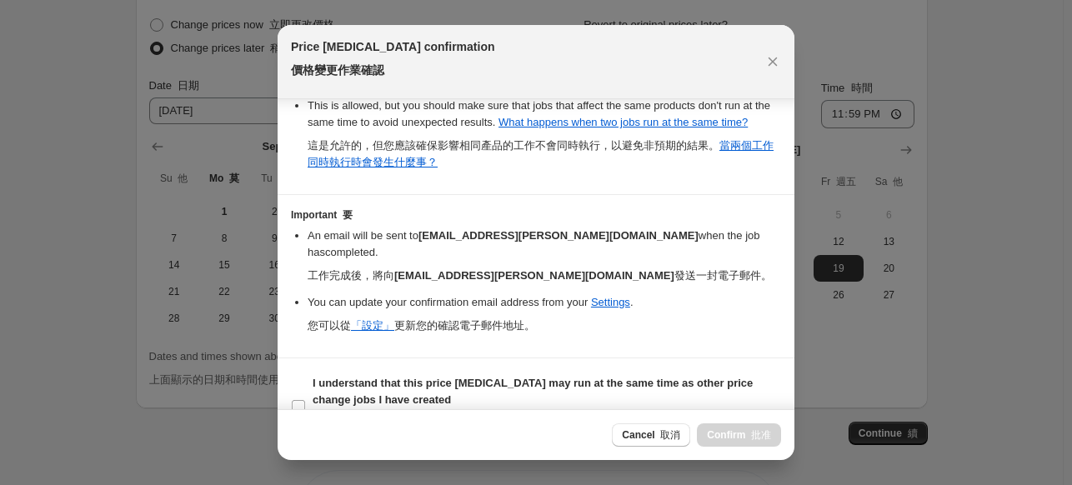
scroll to position [545, 0]
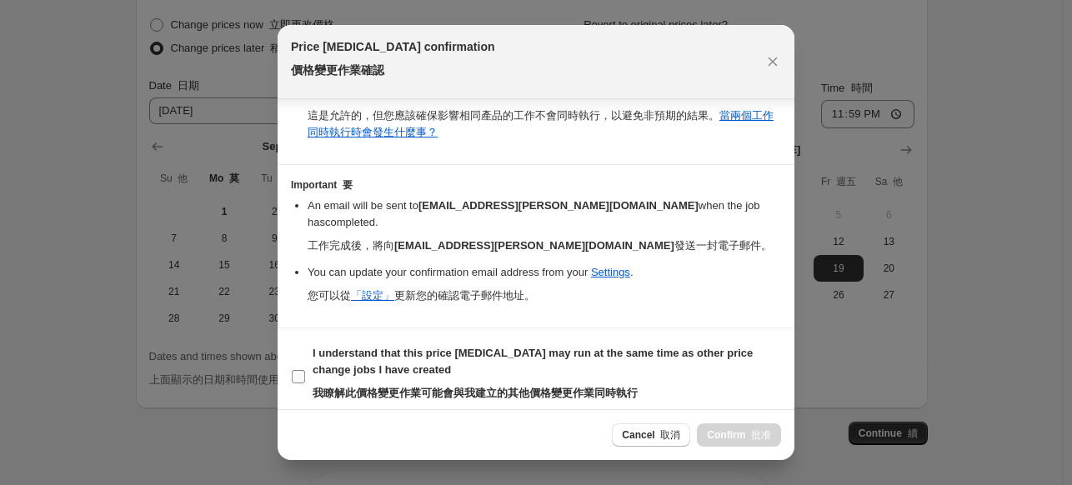
click at [306, 352] on label "I understand that this price change job may run at the same time as other price…" at bounding box center [536, 377] width 490 height 70
click at [305, 370] on input "I understand that this price change job may run at the same time as other price…" at bounding box center [298, 376] width 13 height 13
checkbox input "true"
click at [748, 432] on font ":r9n:" at bounding box center [748, 435] width 6 height 12
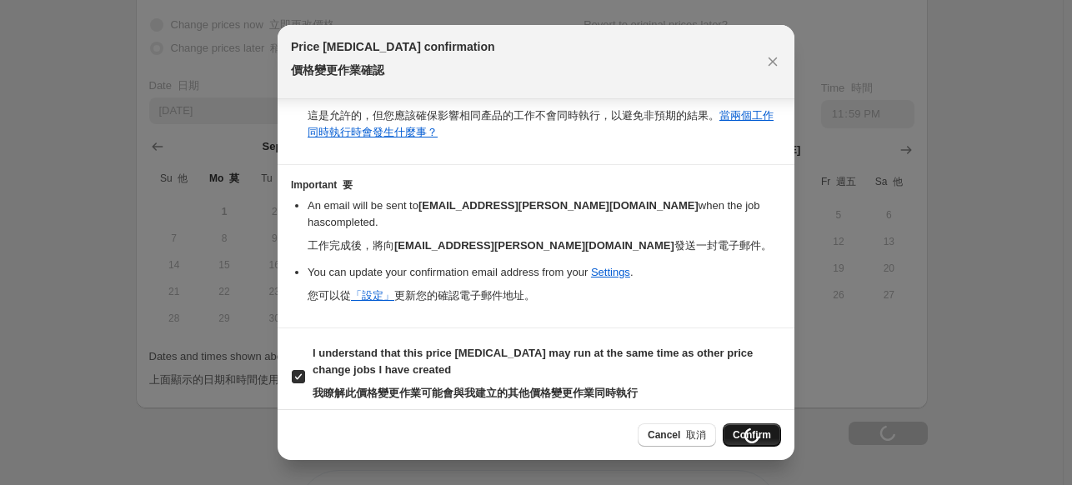
type input "9.12-9.19 iPhone 17 系列手機殼 早鳥預購 95 折"
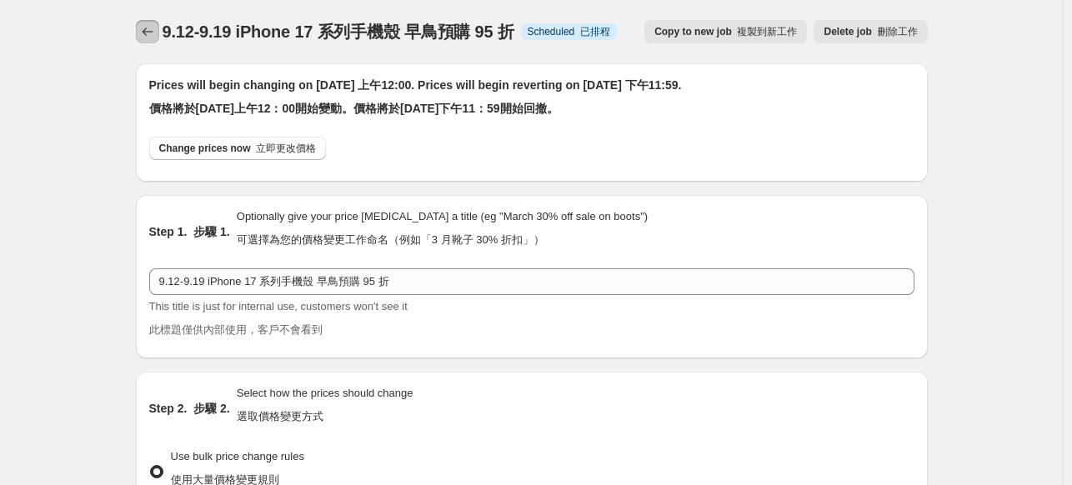
click at [159, 34] on button "Price change jobs" at bounding box center [147, 31] width 23 height 23
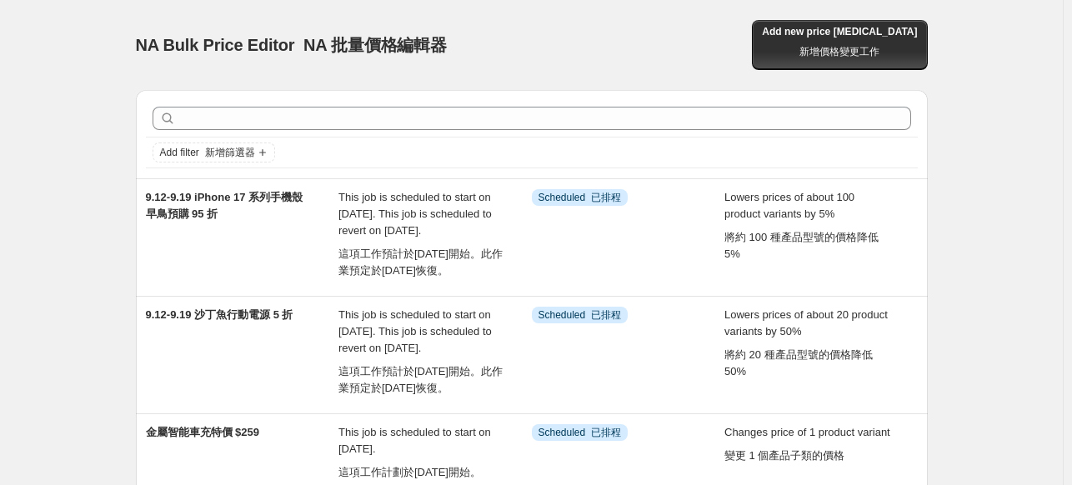
drag, startPoint x: 32, startPoint y: 73, endPoint x: 5, endPoint y: 41, distance: 42.1
